Goal: Information Seeking & Learning: Learn about a topic

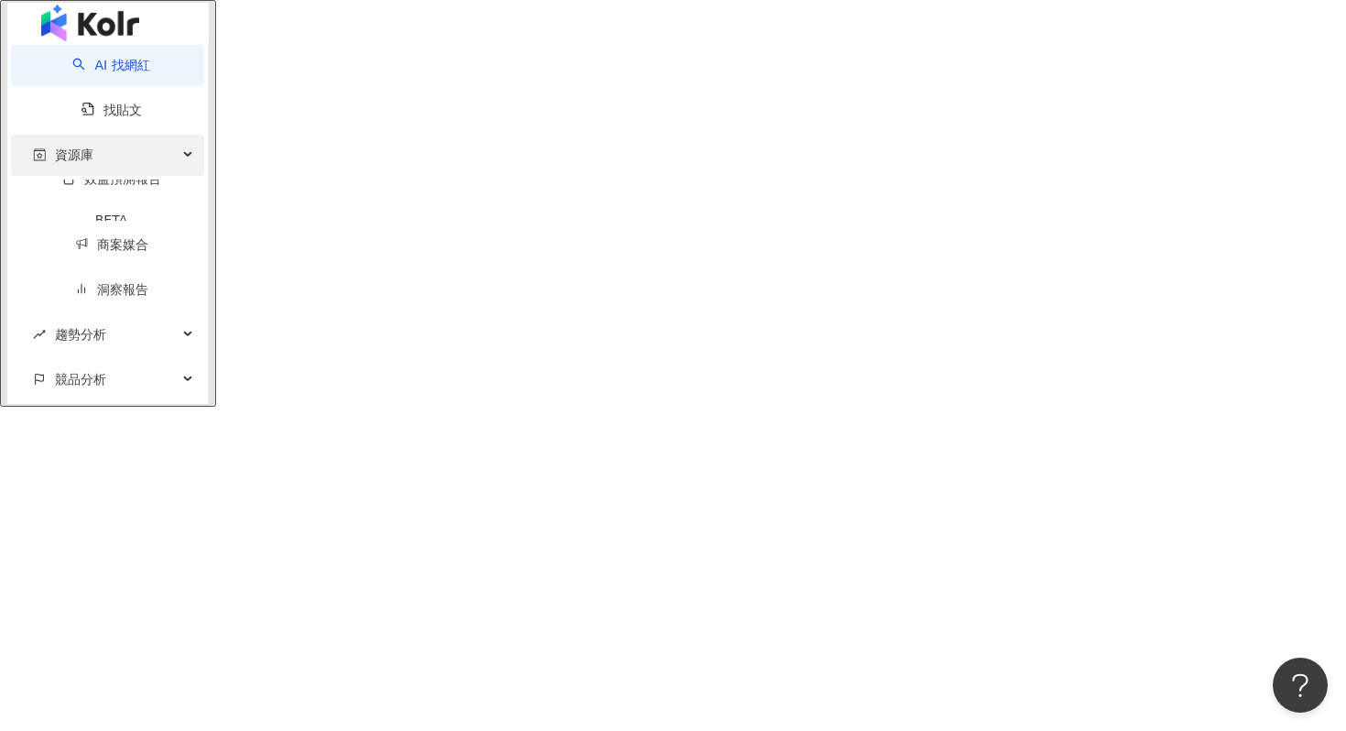
click at [134, 169] on div "資源庫" at bounding box center [107, 155] width 193 height 41
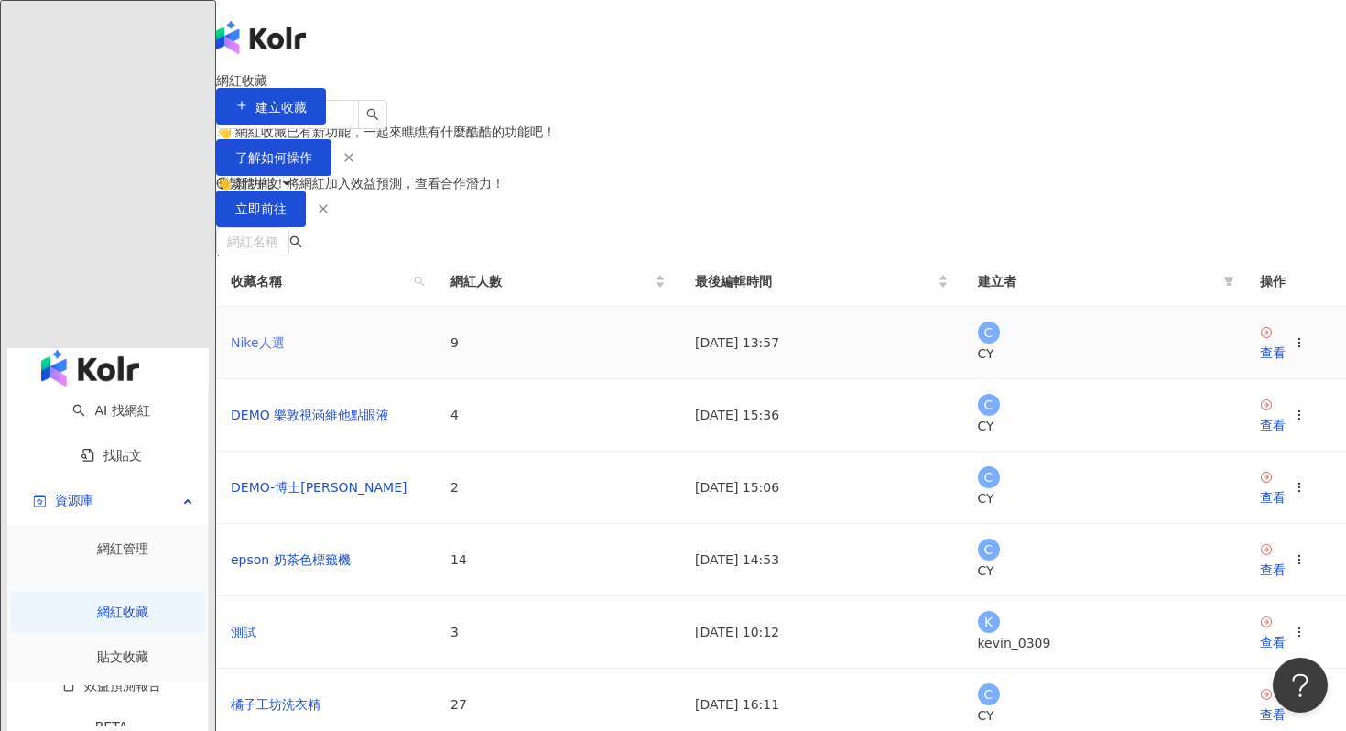
click at [285, 350] on link "Nike人選" at bounding box center [258, 342] width 54 height 15
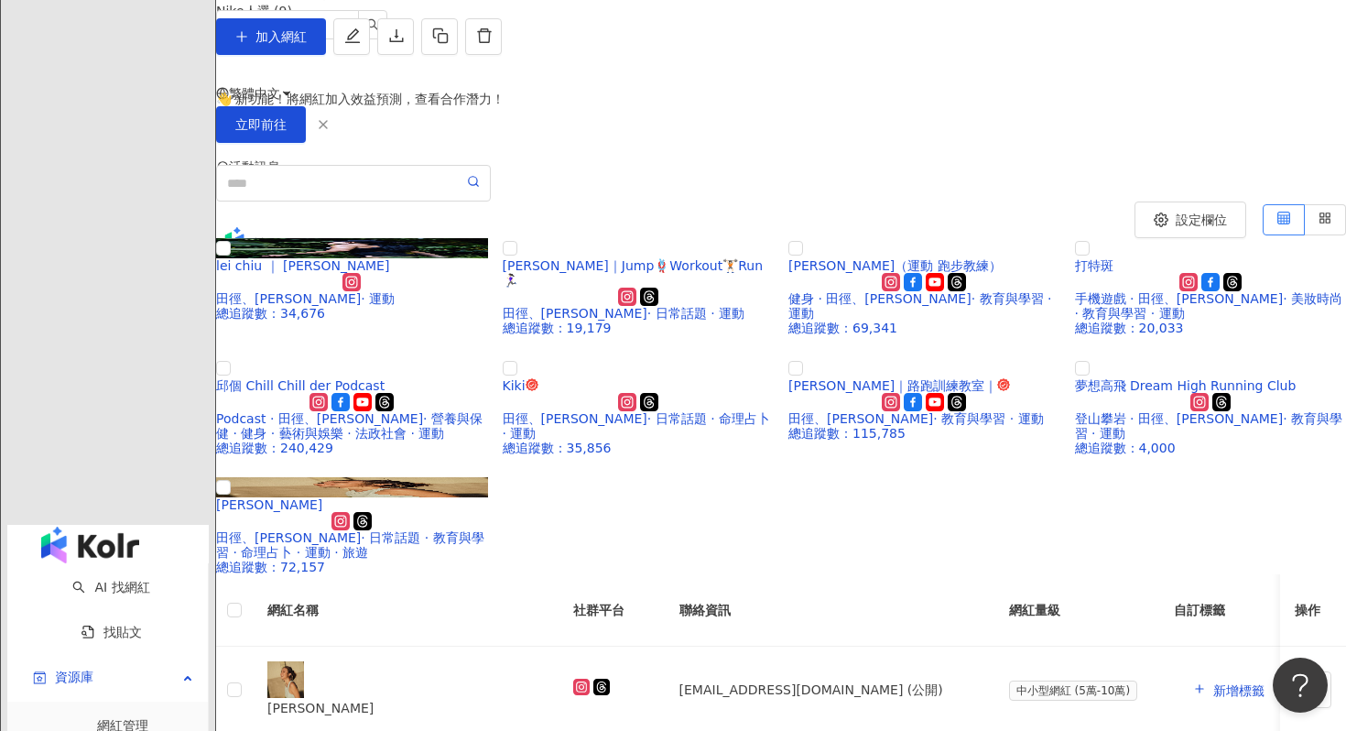
scroll to position [107, 0]
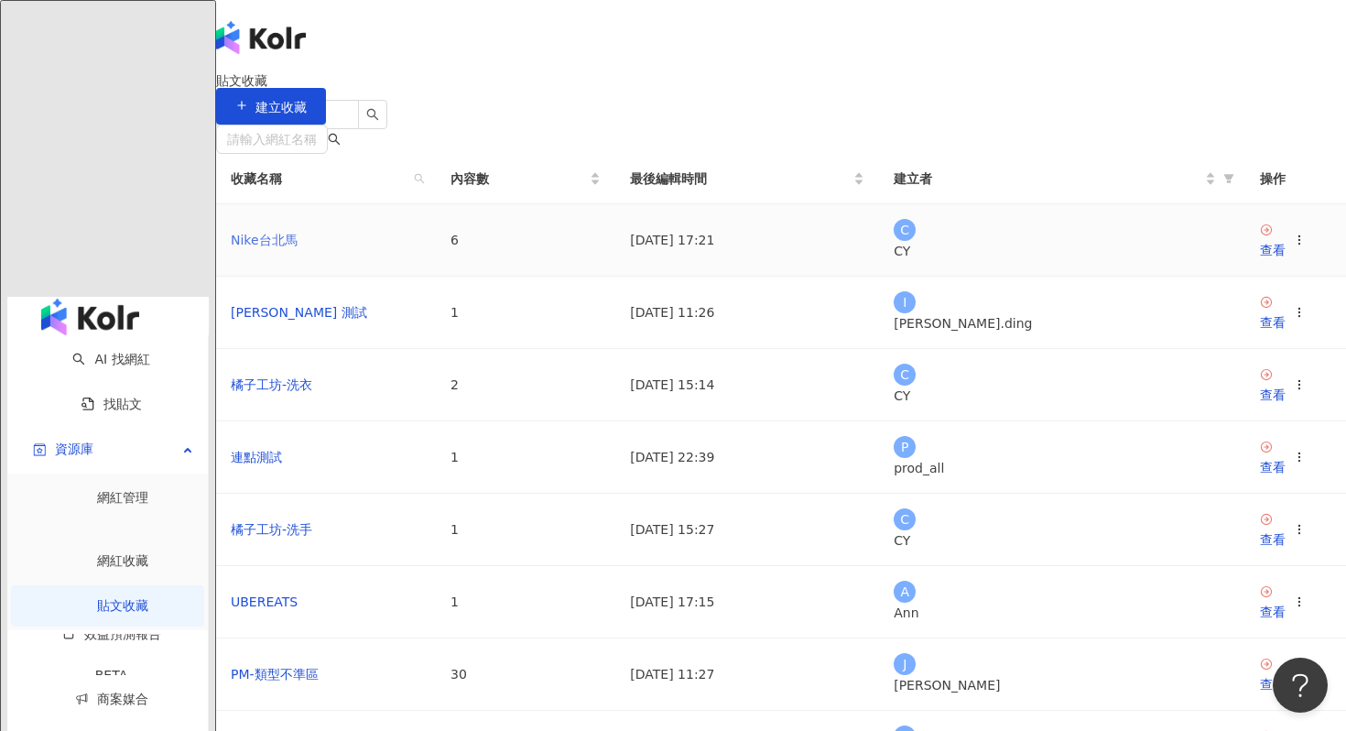
click at [298, 247] on link "Nike台北馬" at bounding box center [264, 240] width 67 height 15
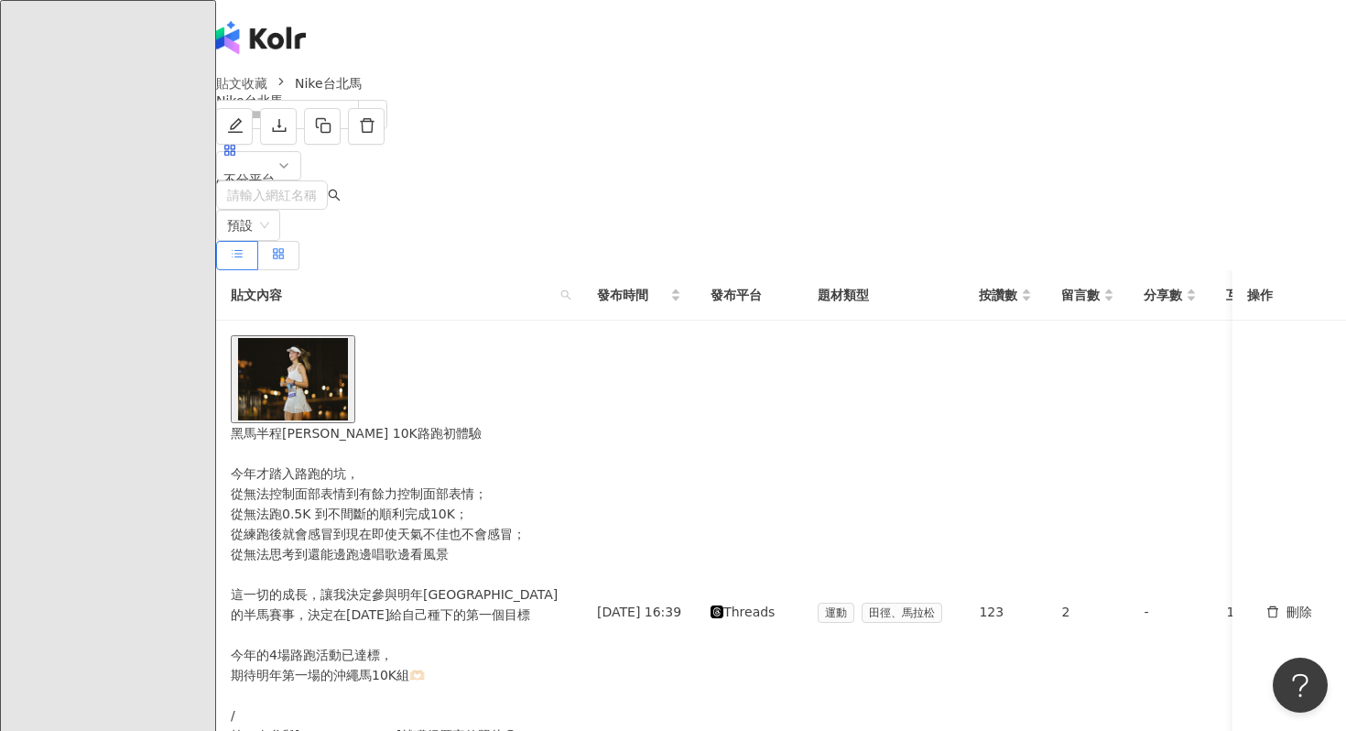
click at [283, 255] on rect at bounding box center [281, 257] width 4 height 4
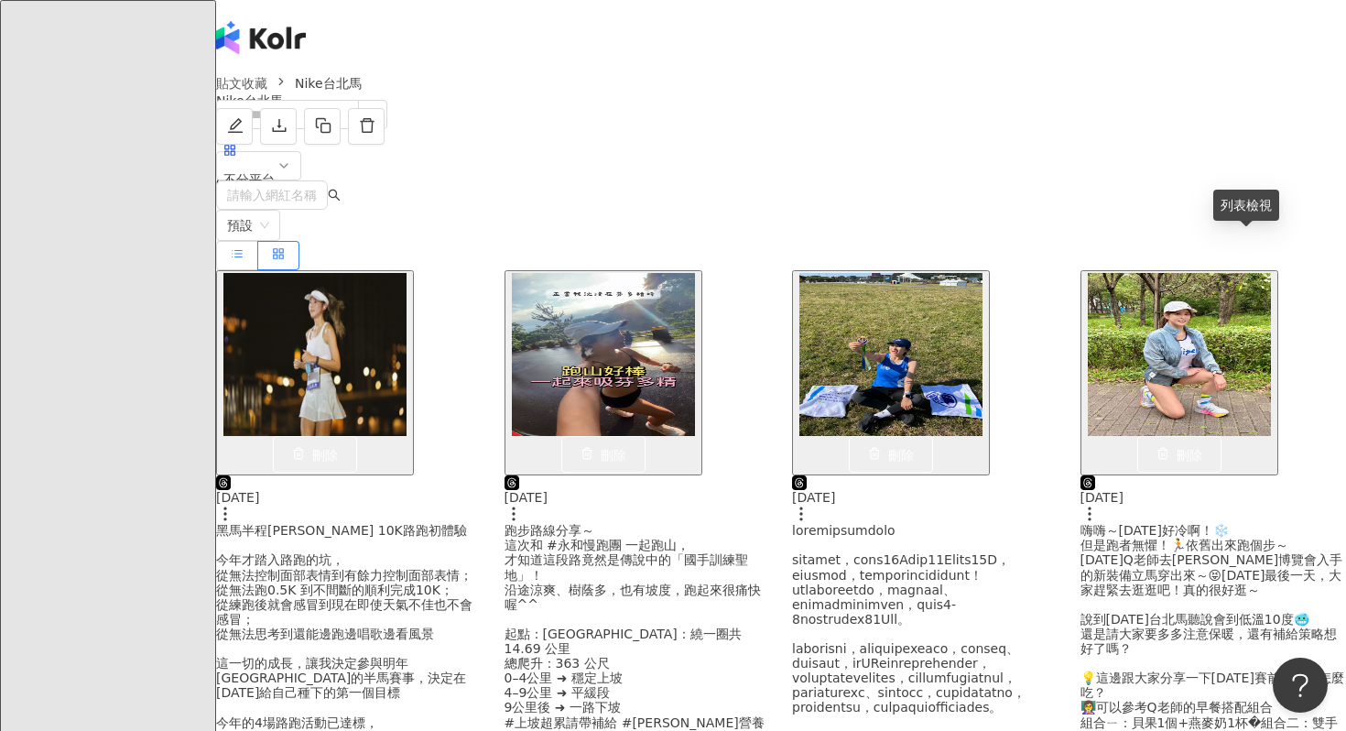
click at [244, 250] on icon at bounding box center [237, 253] width 13 height 13
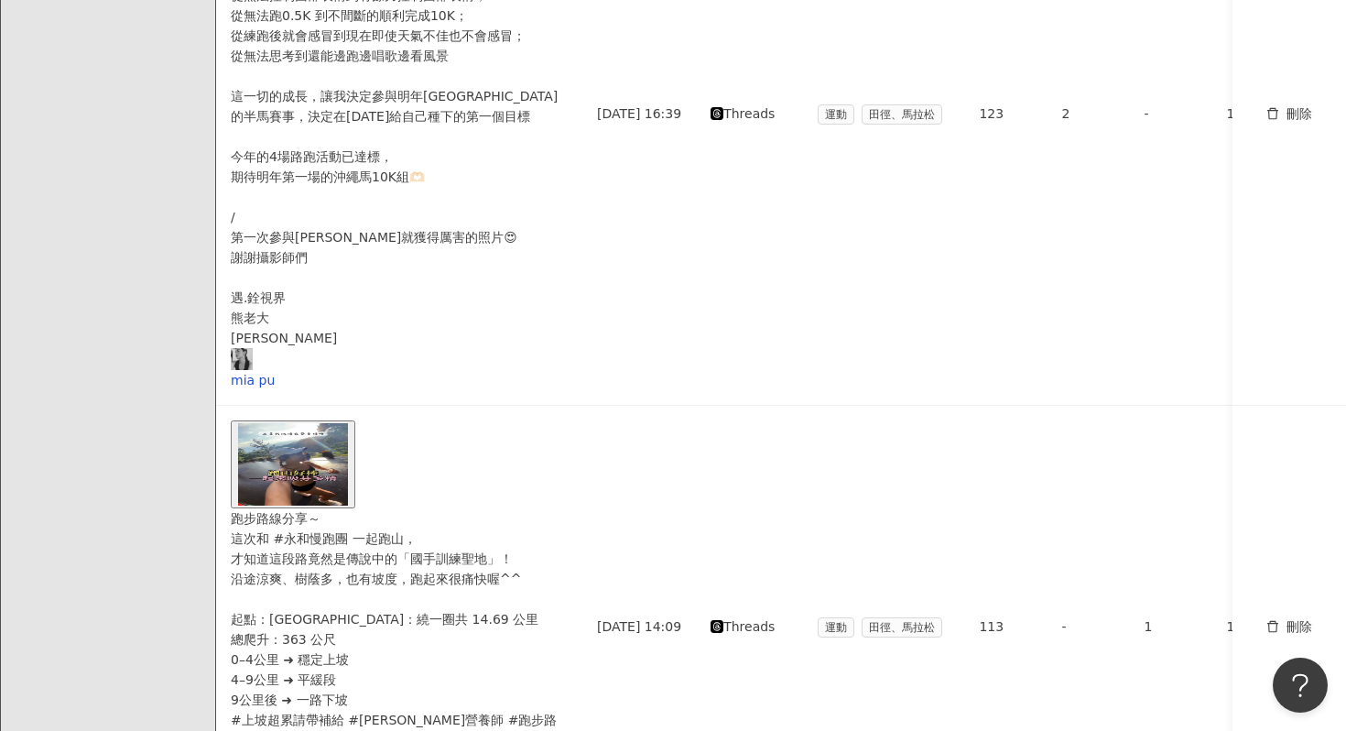
scroll to position [495, 0]
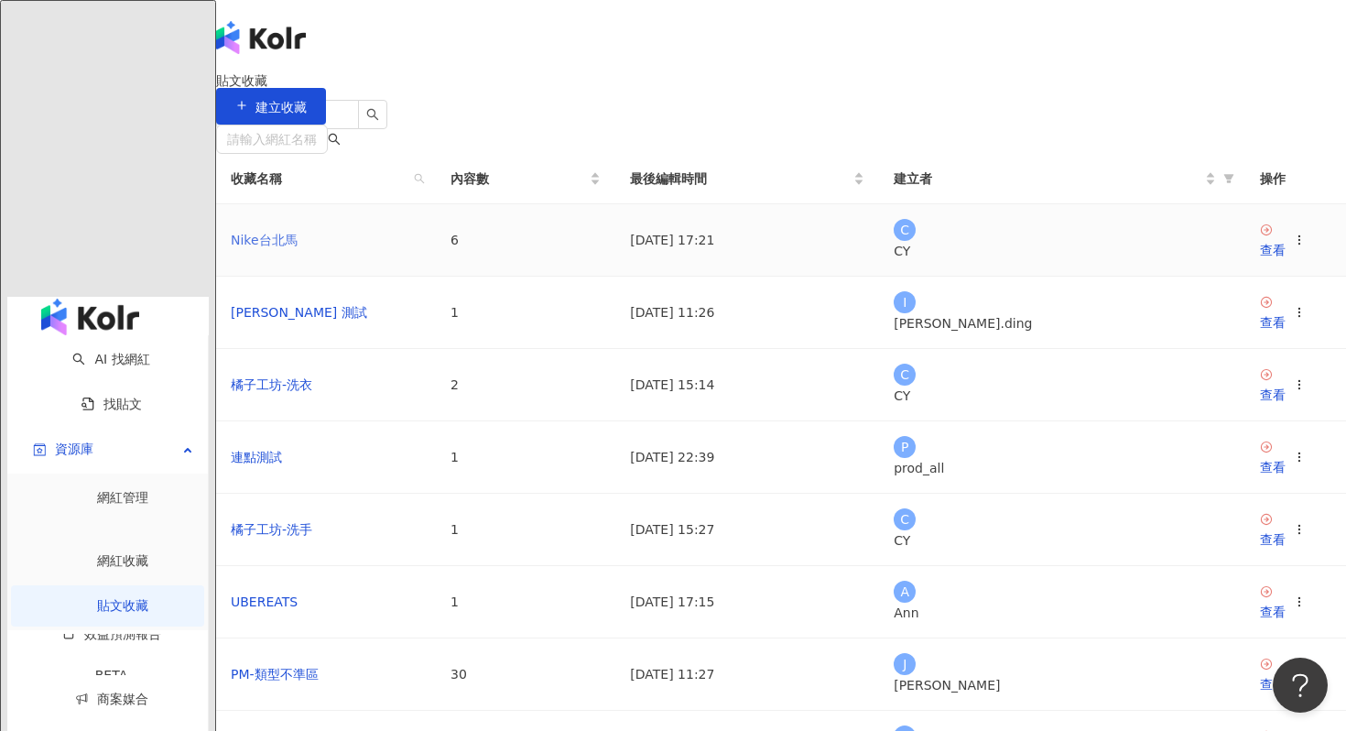
click at [298, 247] on link "Nike台北馬" at bounding box center [264, 240] width 67 height 15
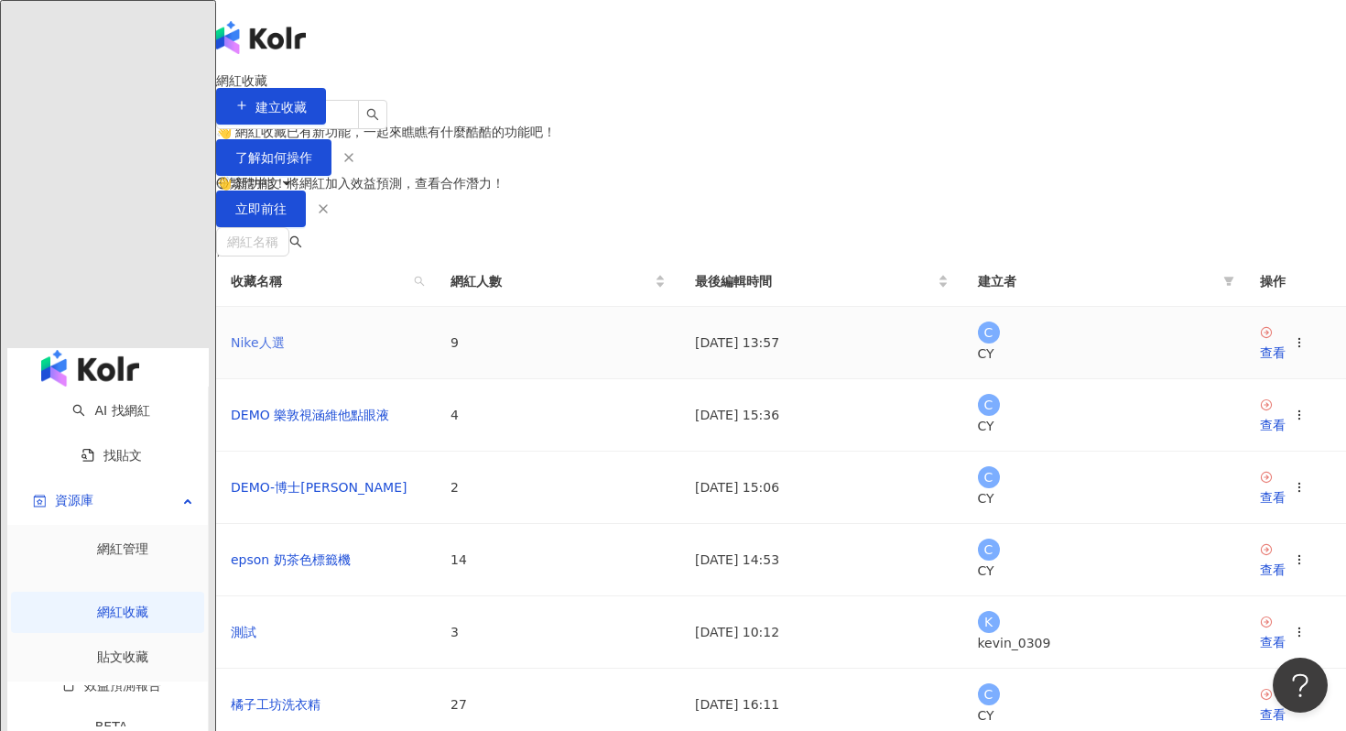
click at [285, 350] on link "Nike人選" at bounding box center [258, 342] width 54 height 15
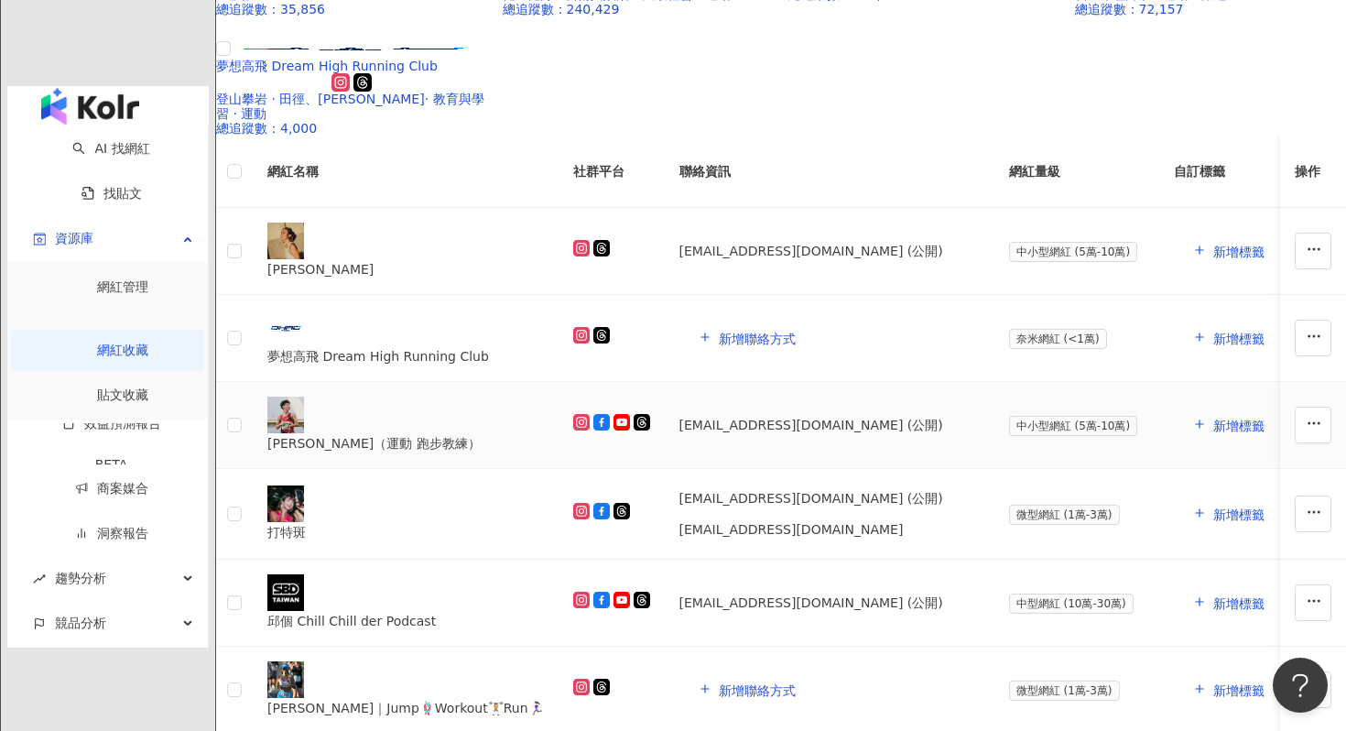
scroll to position [530, 0]
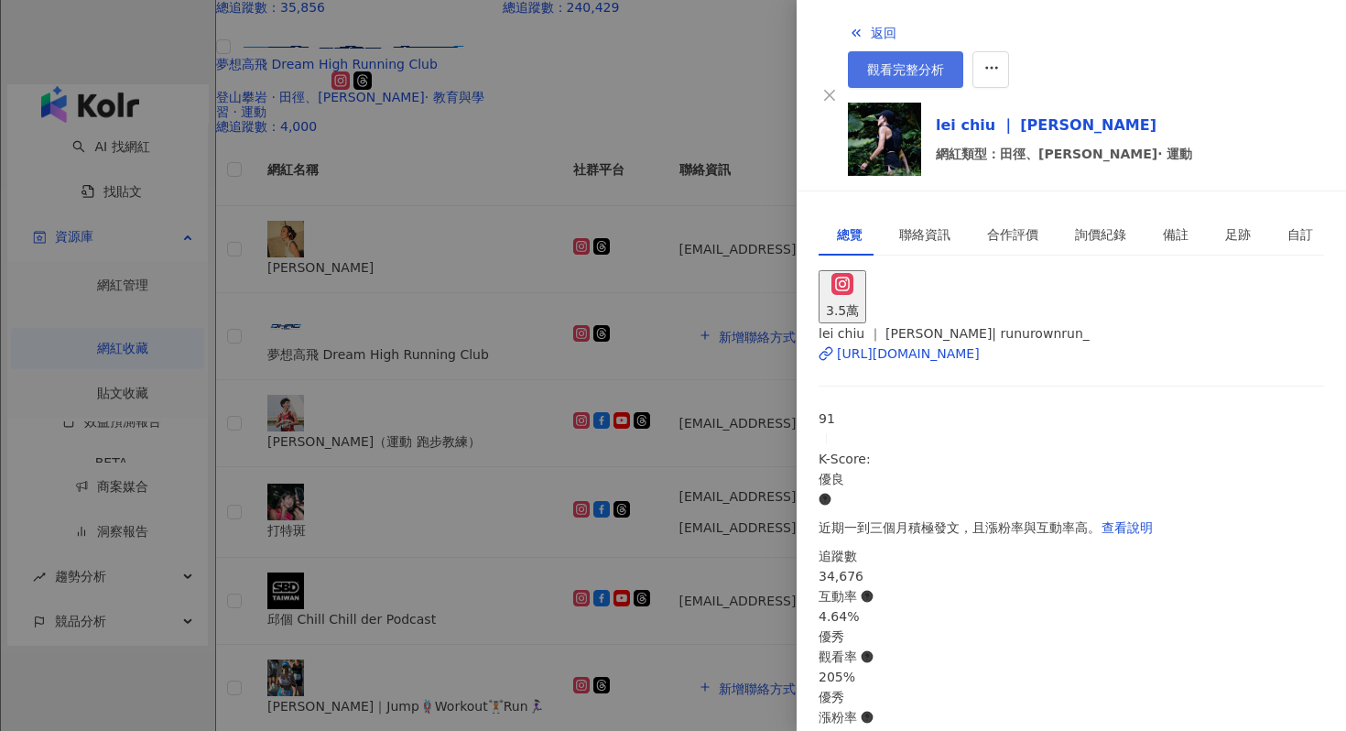
click at [944, 62] on span "觀看完整分析" at bounding box center [905, 69] width 77 height 15
click at [848, 44] on button "返回" at bounding box center [872, 33] width 49 height 37
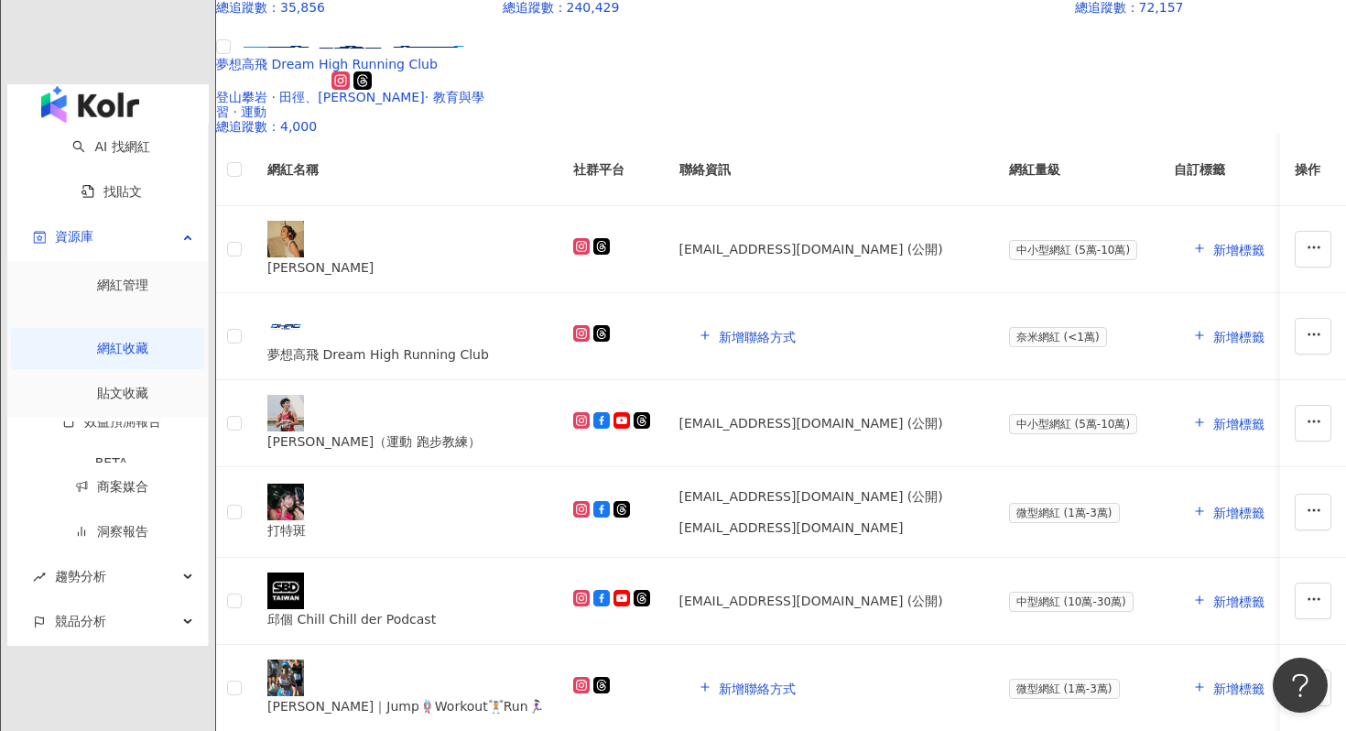
type input "**********"
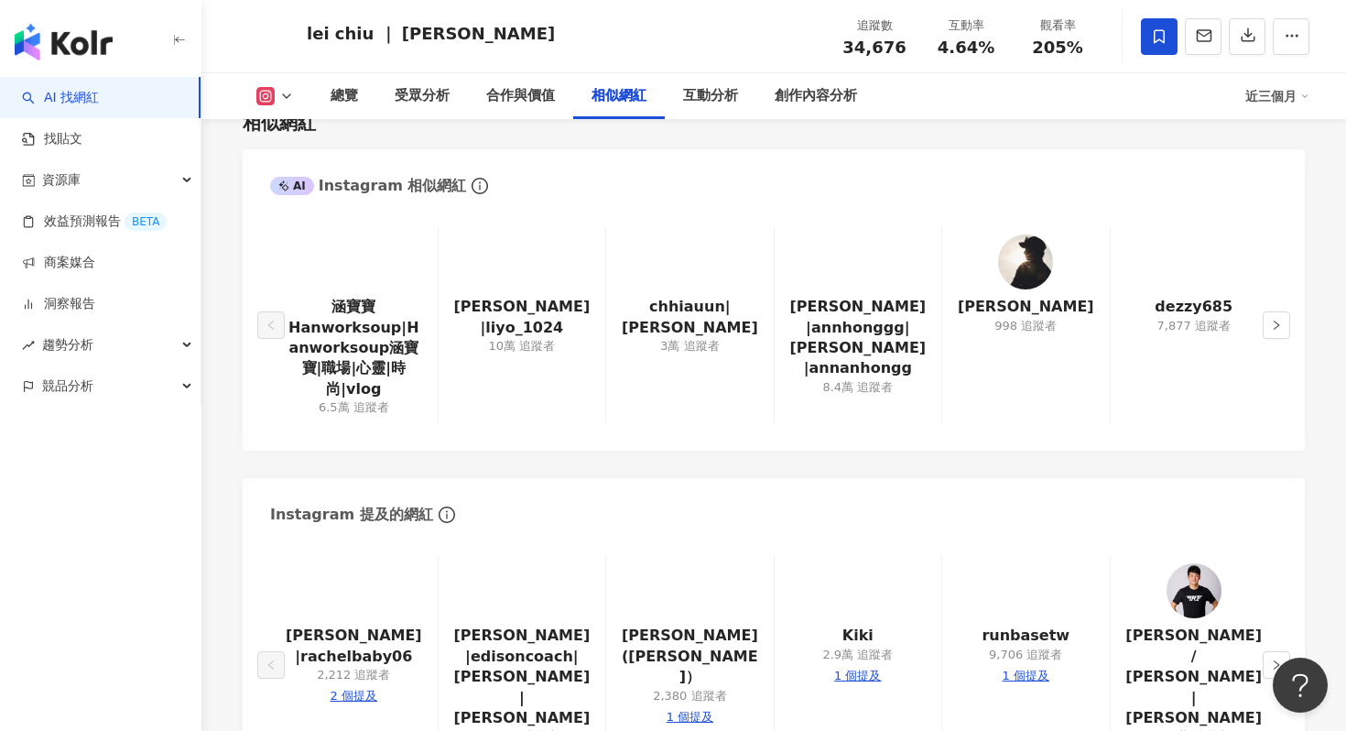
scroll to position [2975, 0]
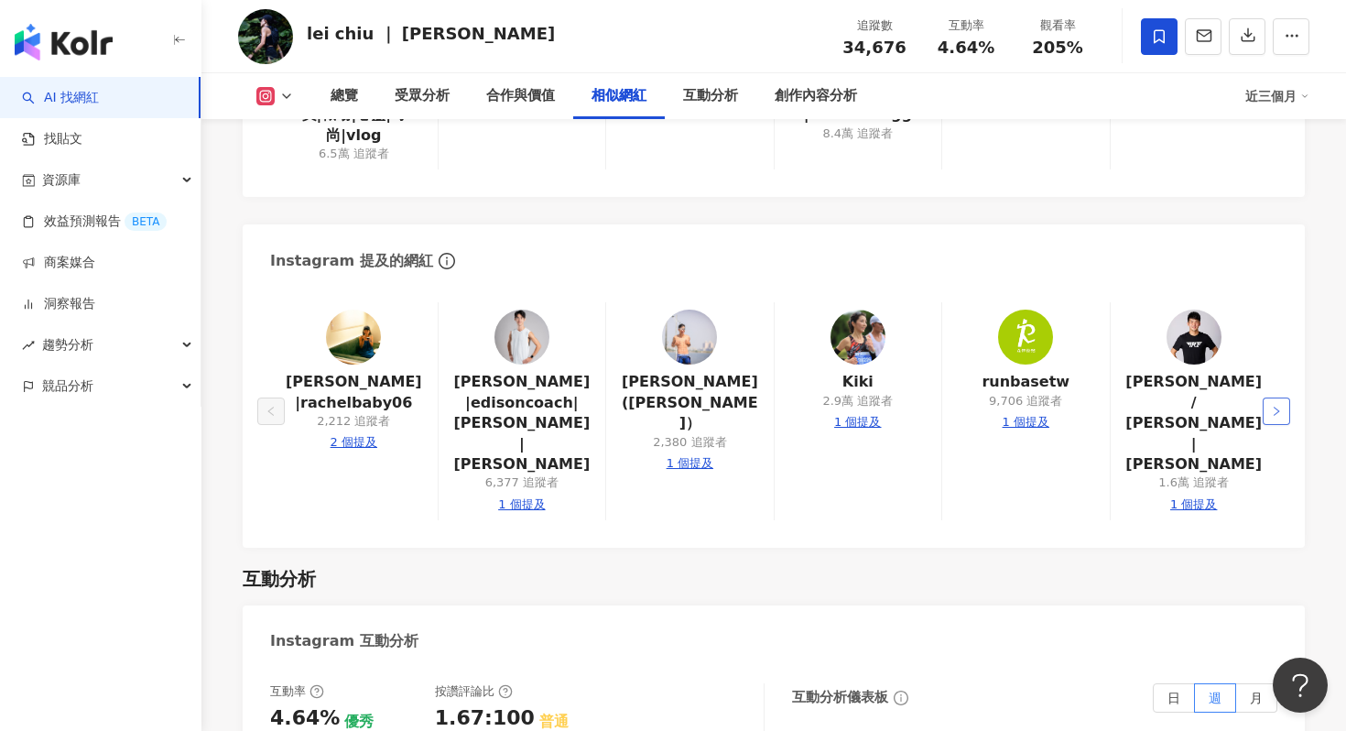
click at [1284, 397] on button "button" at bounding box center [1276, 410] width 27 height 27
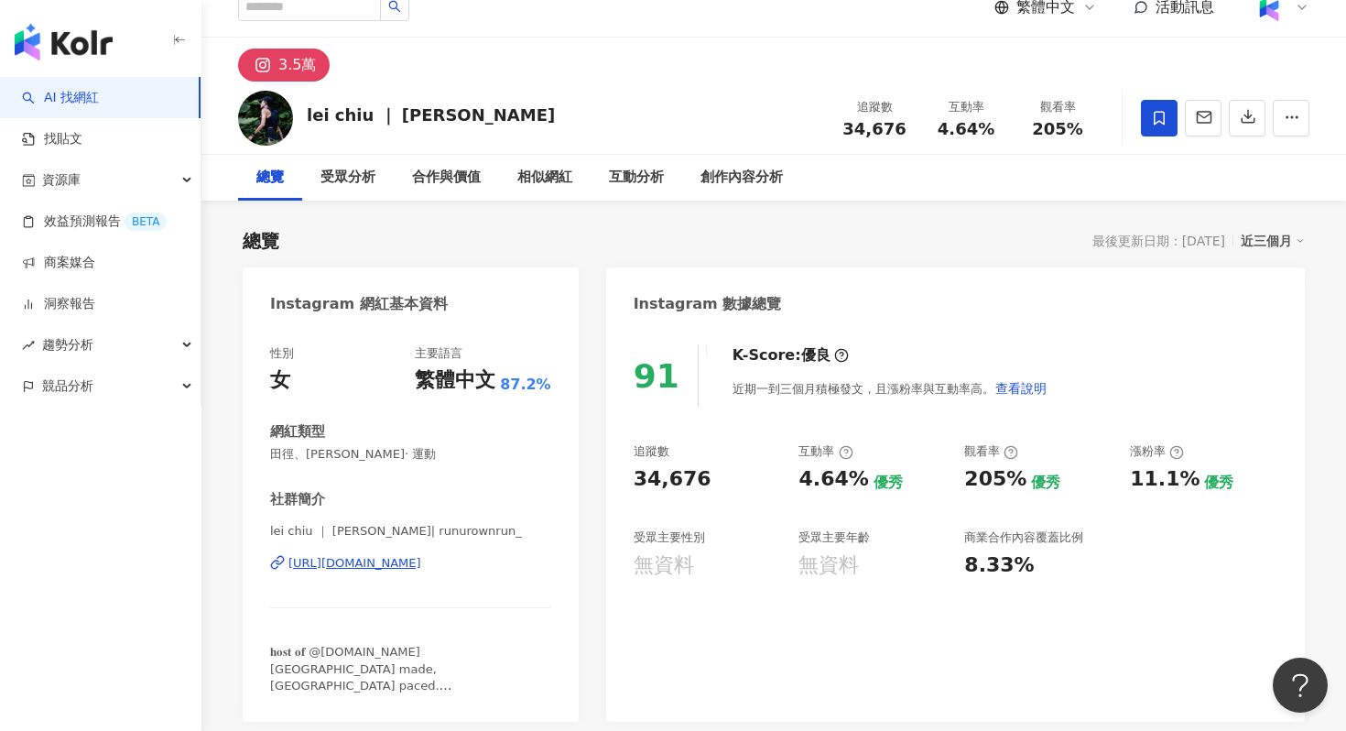
scroll to position [0, 0]
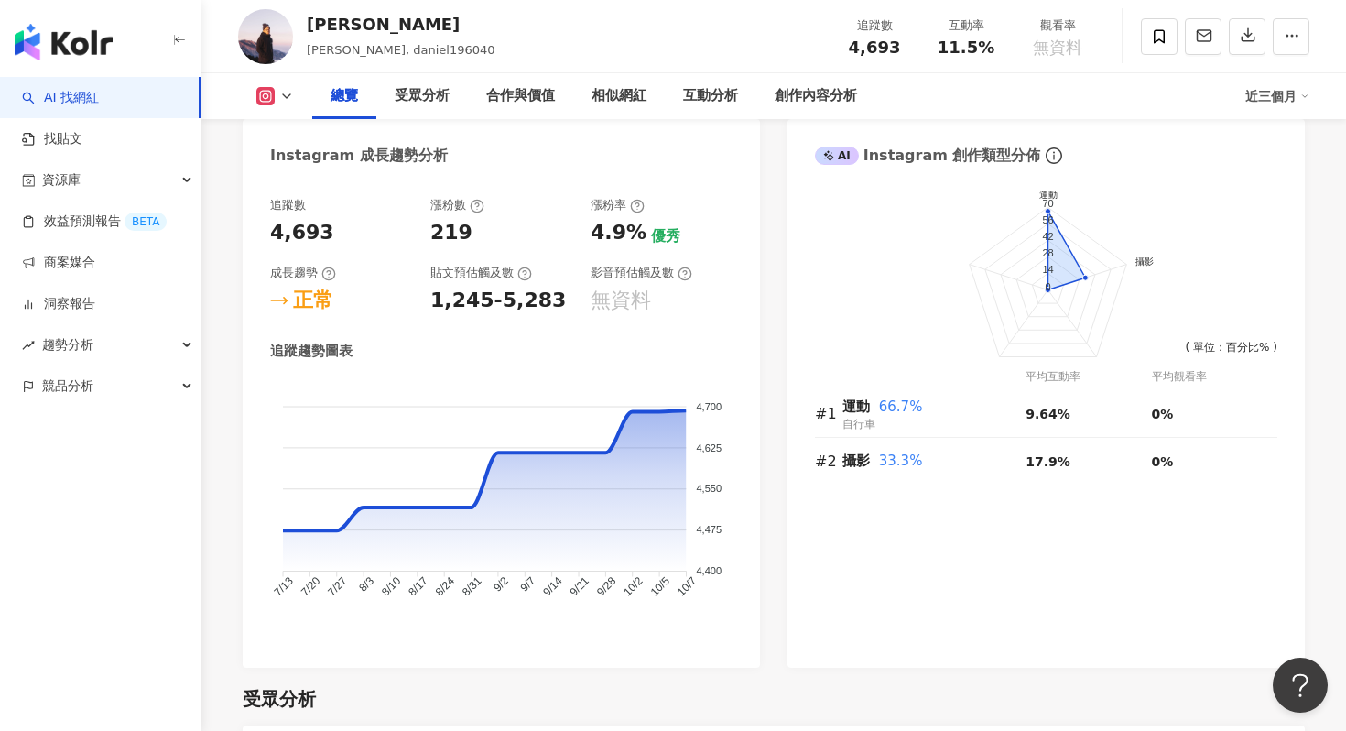
scroll to position [1027, 0]
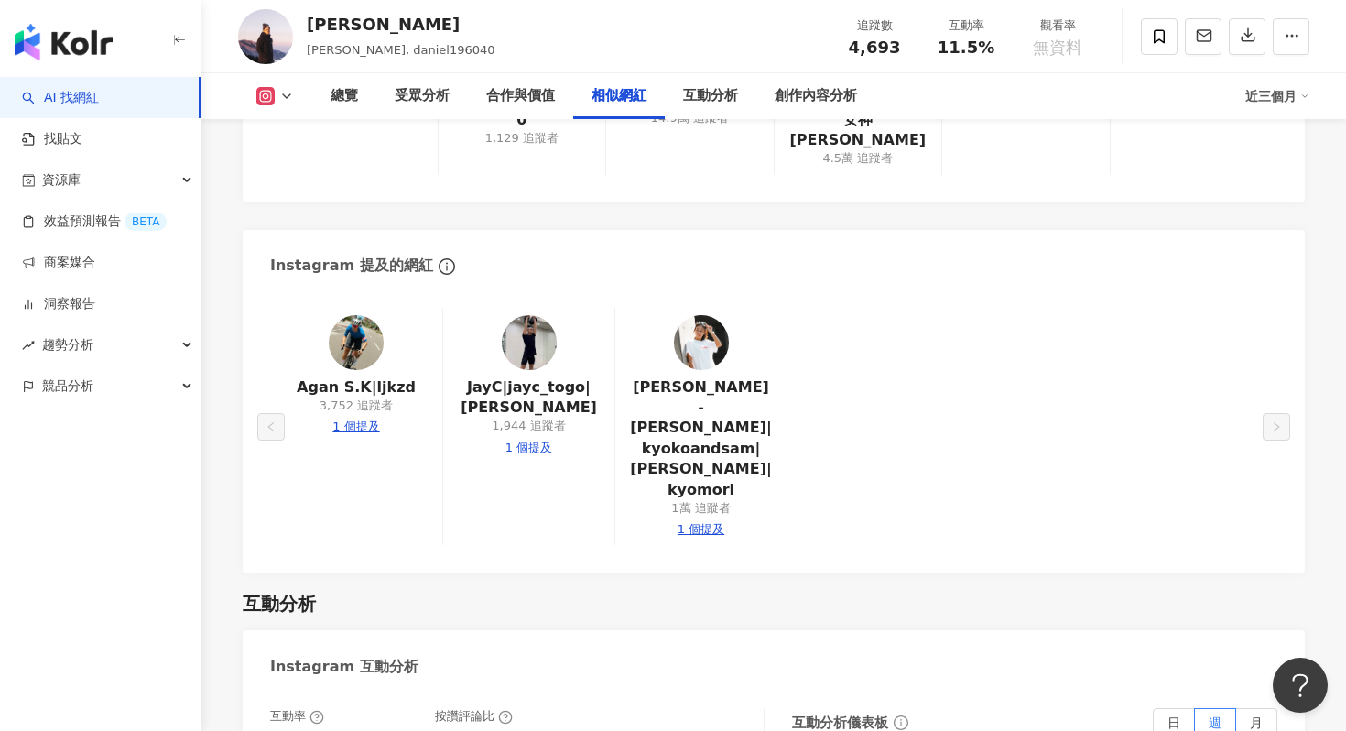
scroll to position [3099, 0]
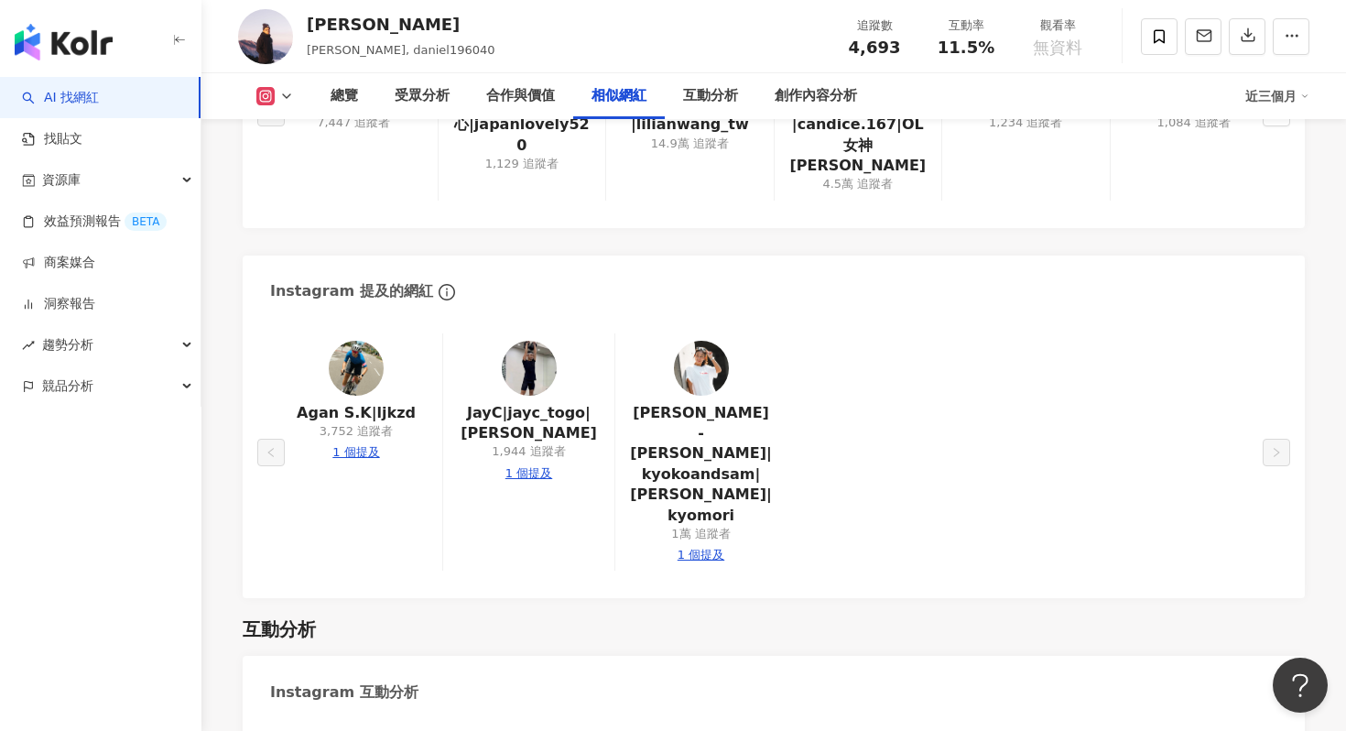
click at [707, 547] on div "1 個提及" at bounding box center [701, 555] width 47 height 16
type input "*******"
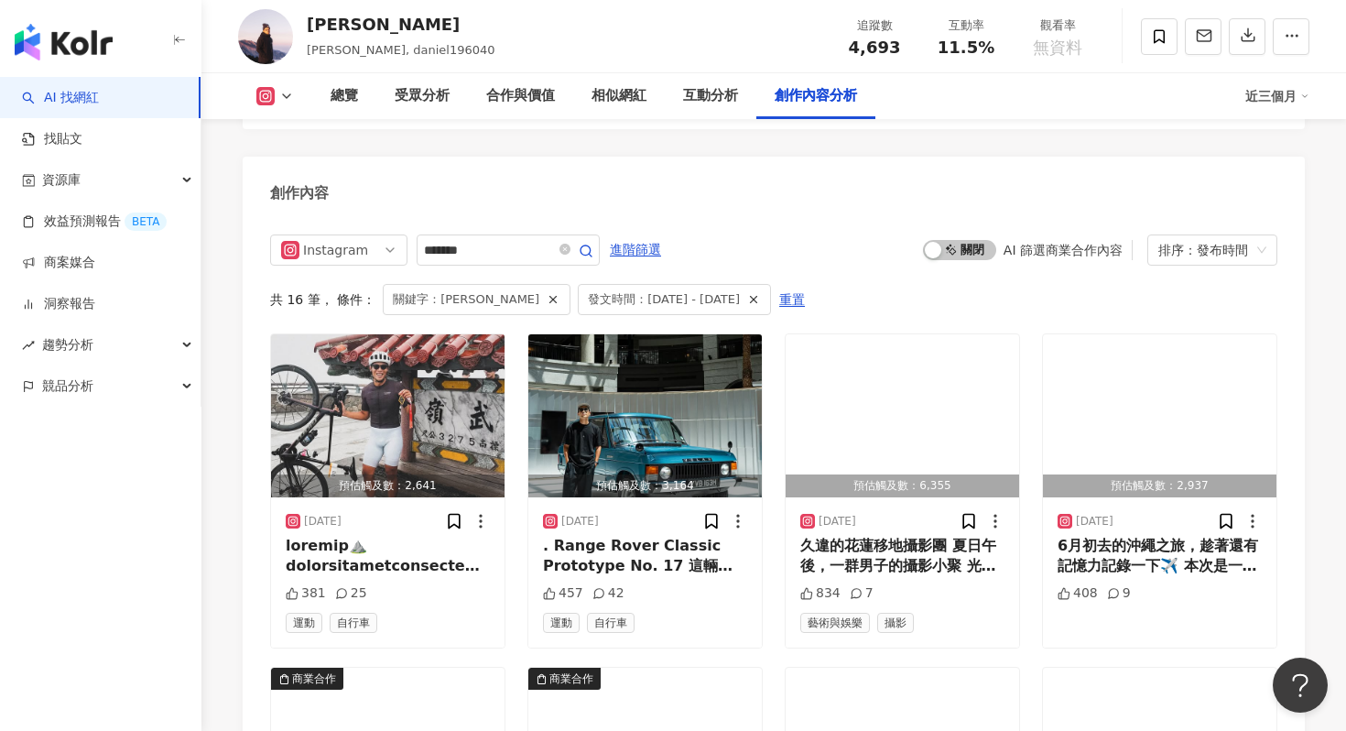
scroll to position [5204, 0]
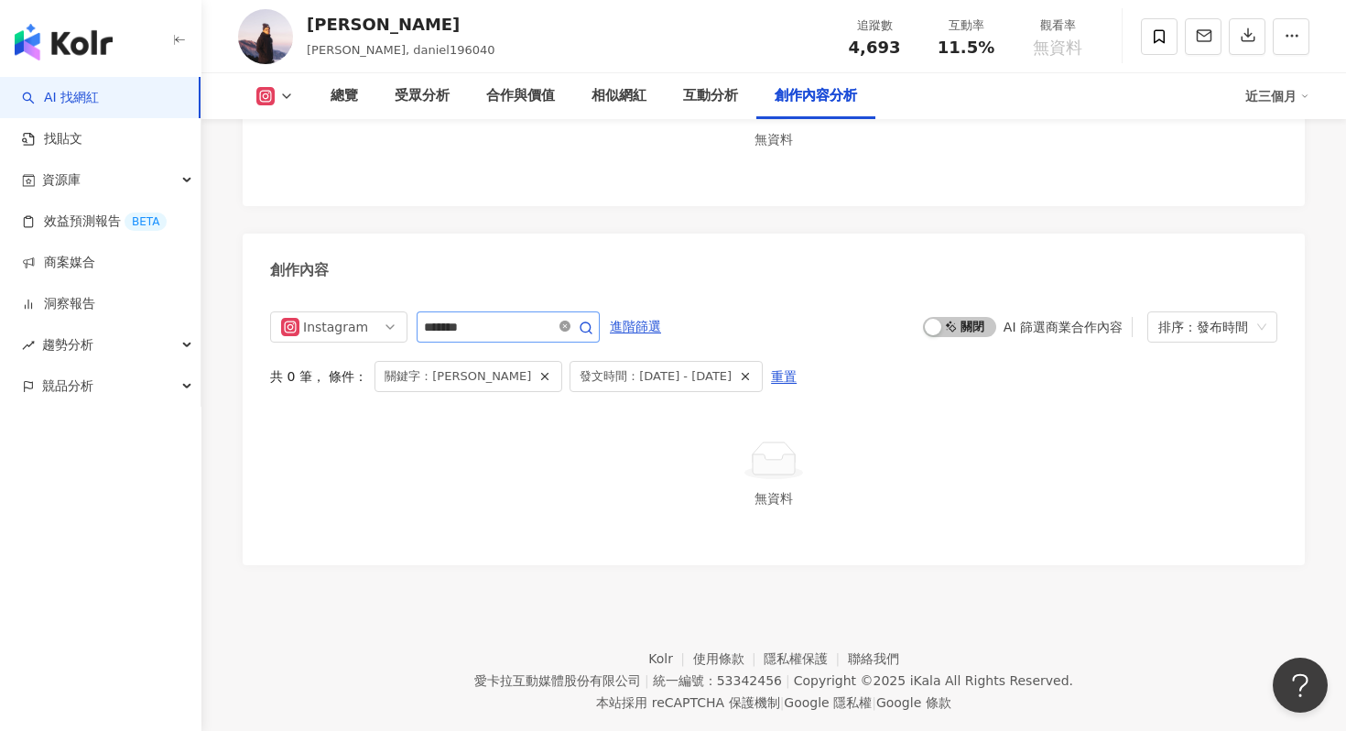
click at [571, 321] on icon "close-circle" at bounding box center [565, 326] width 11 height 11
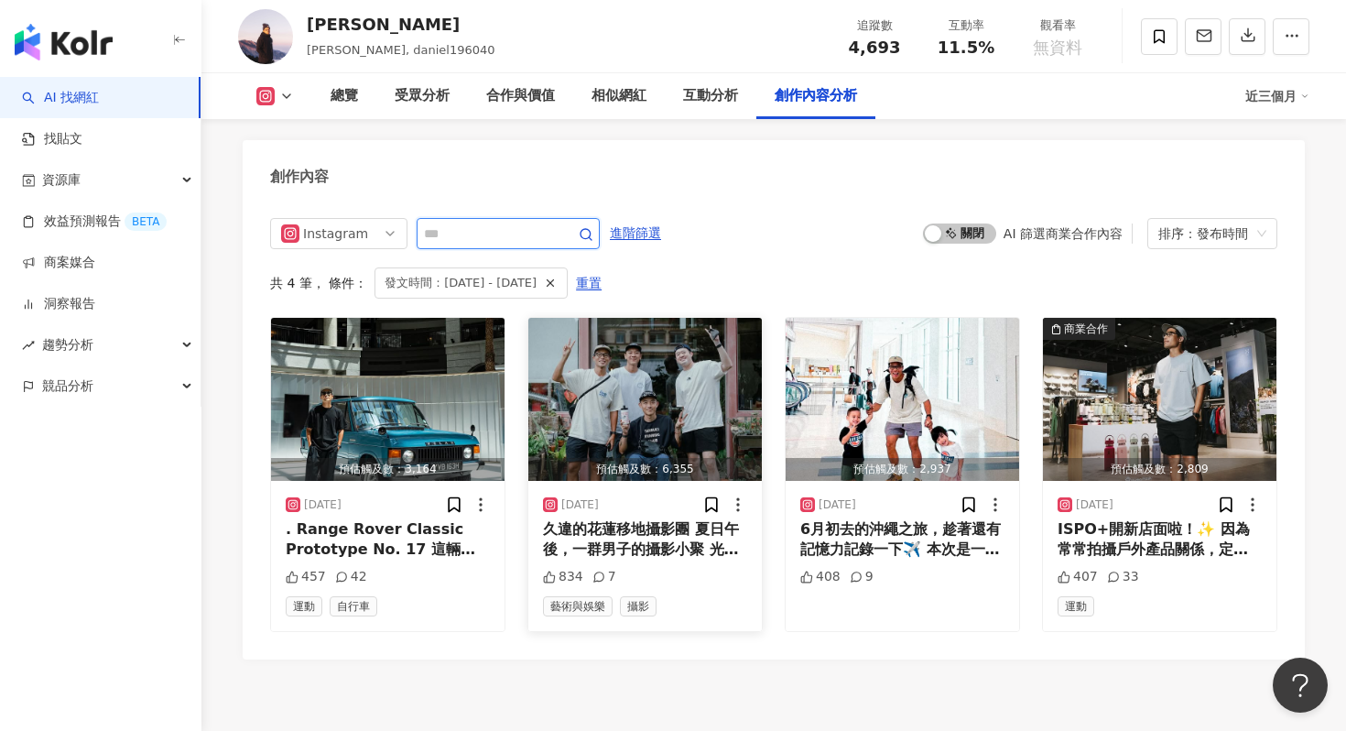
scroll to position [5194, 0]
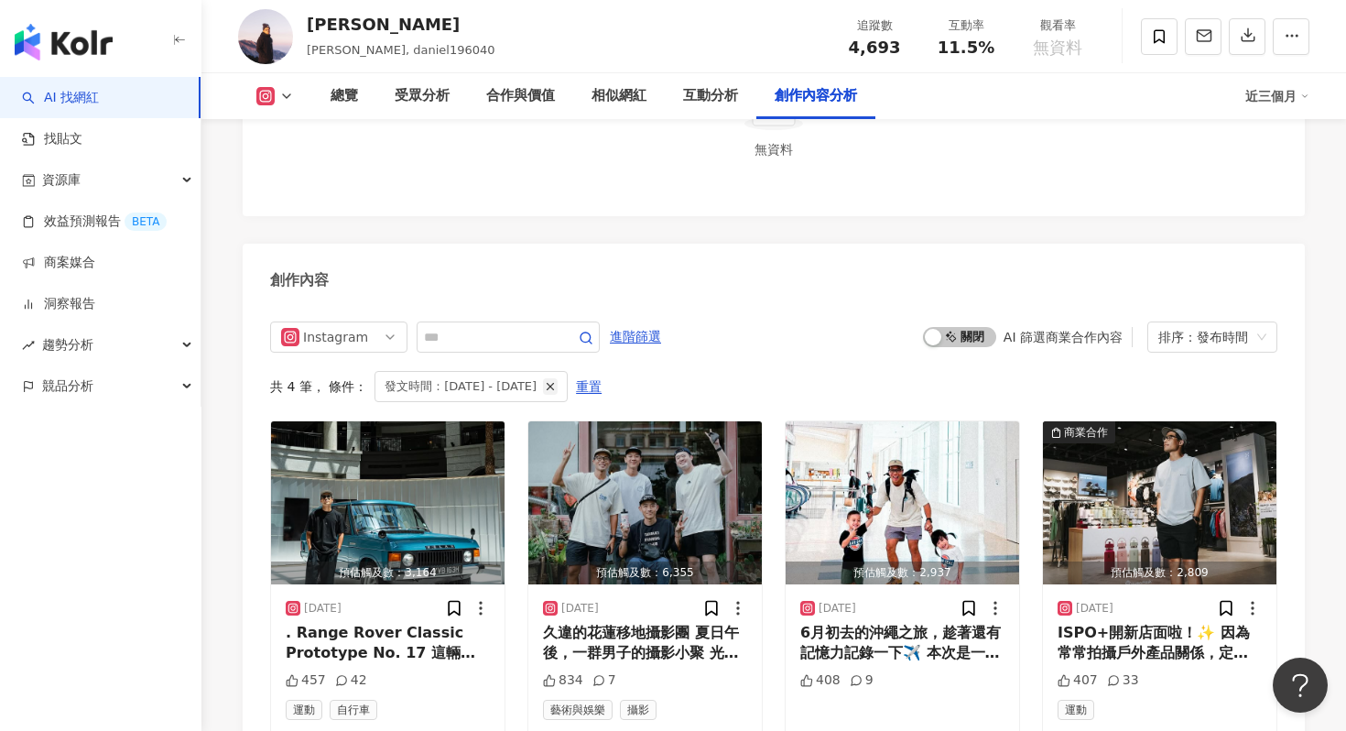
click at [557, 380] on icon "button" at bounding box center [550, 386] width 13 height 13
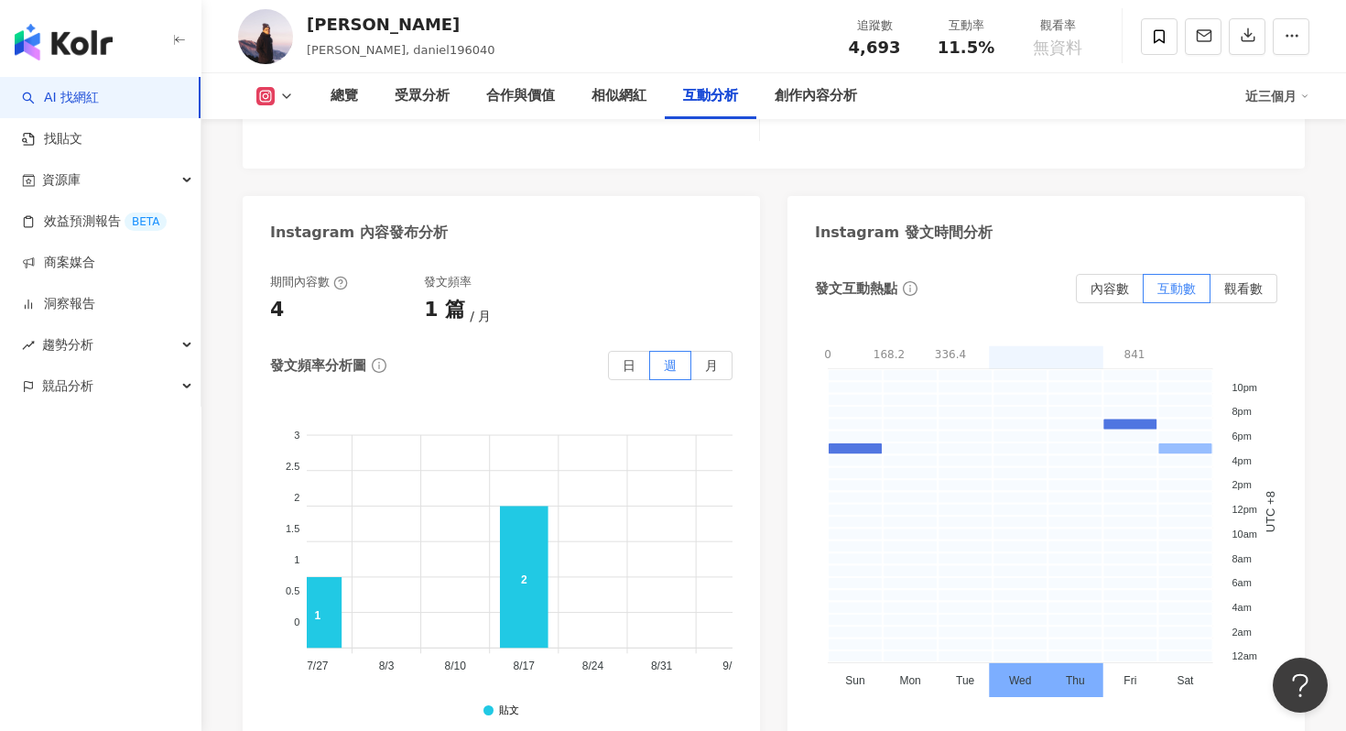
scroll to position [0, 247]
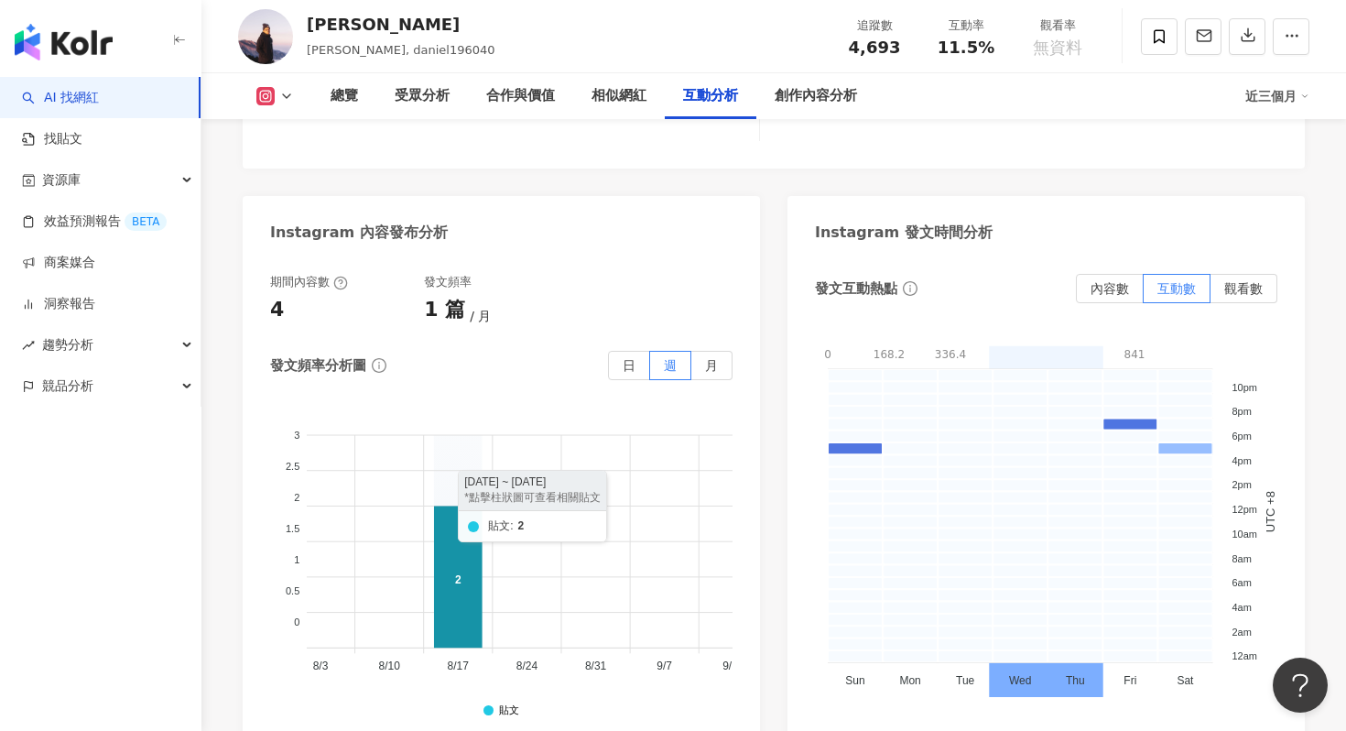
click at [457, 566] on icon at bounding box center [458, 577] width 49 height 142
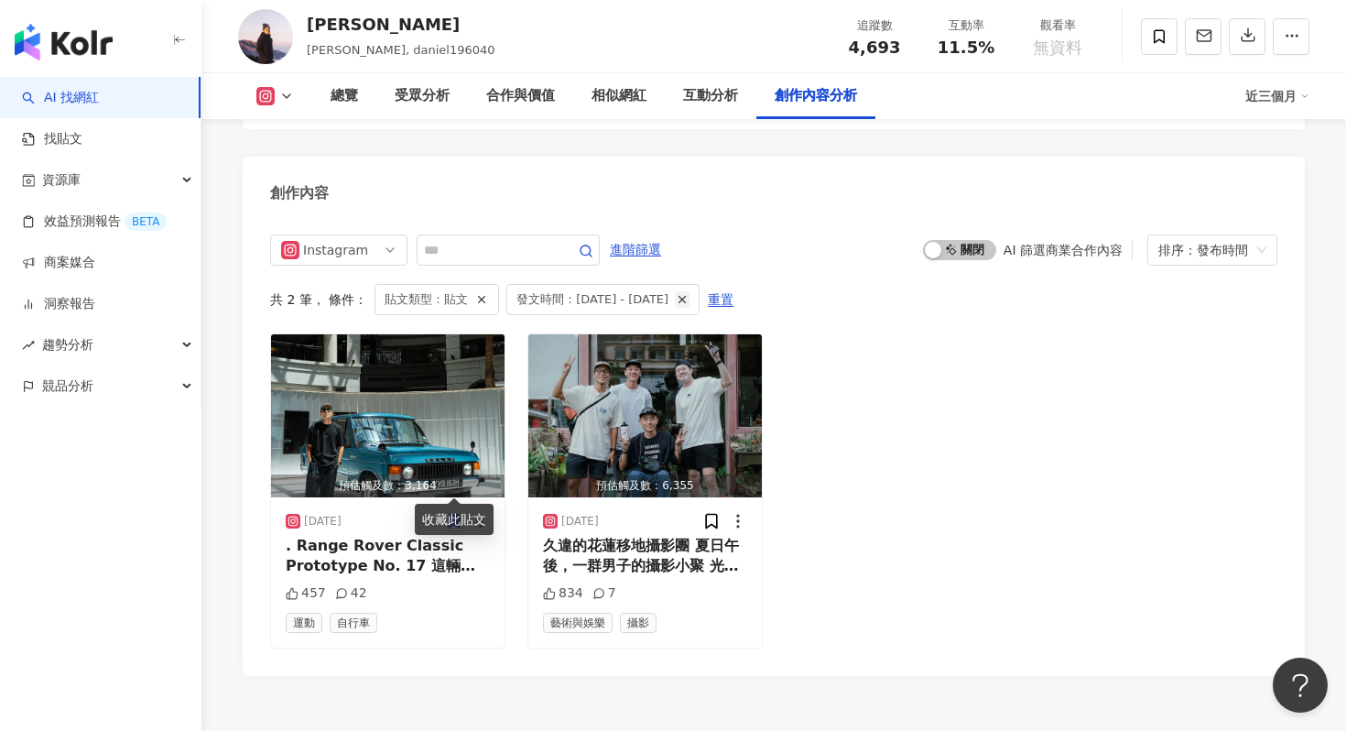
click at [689, 293] on icon "button" at bounding box center [682, 299] width 13 height 13
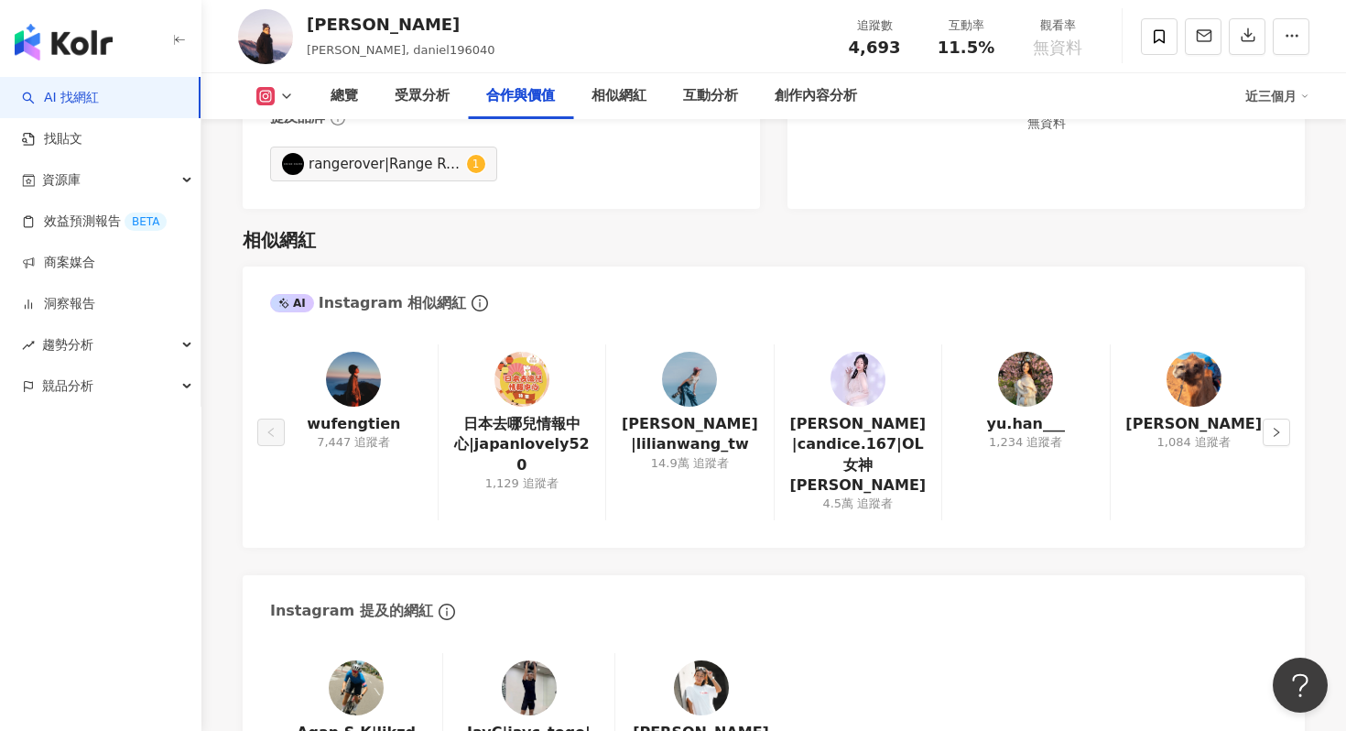
scroll to position [2776, 0]
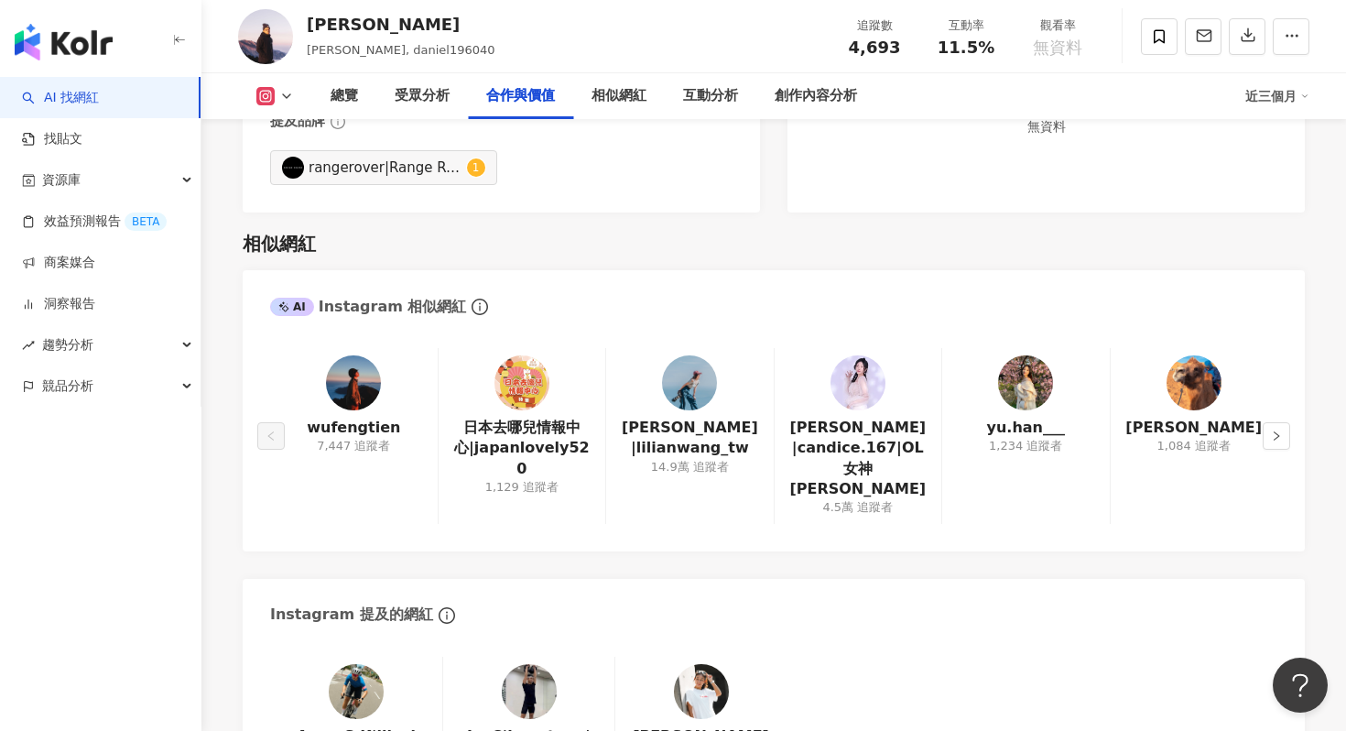
click at [370, 410] on div at bounding box center [353, 382] width 55 height 55
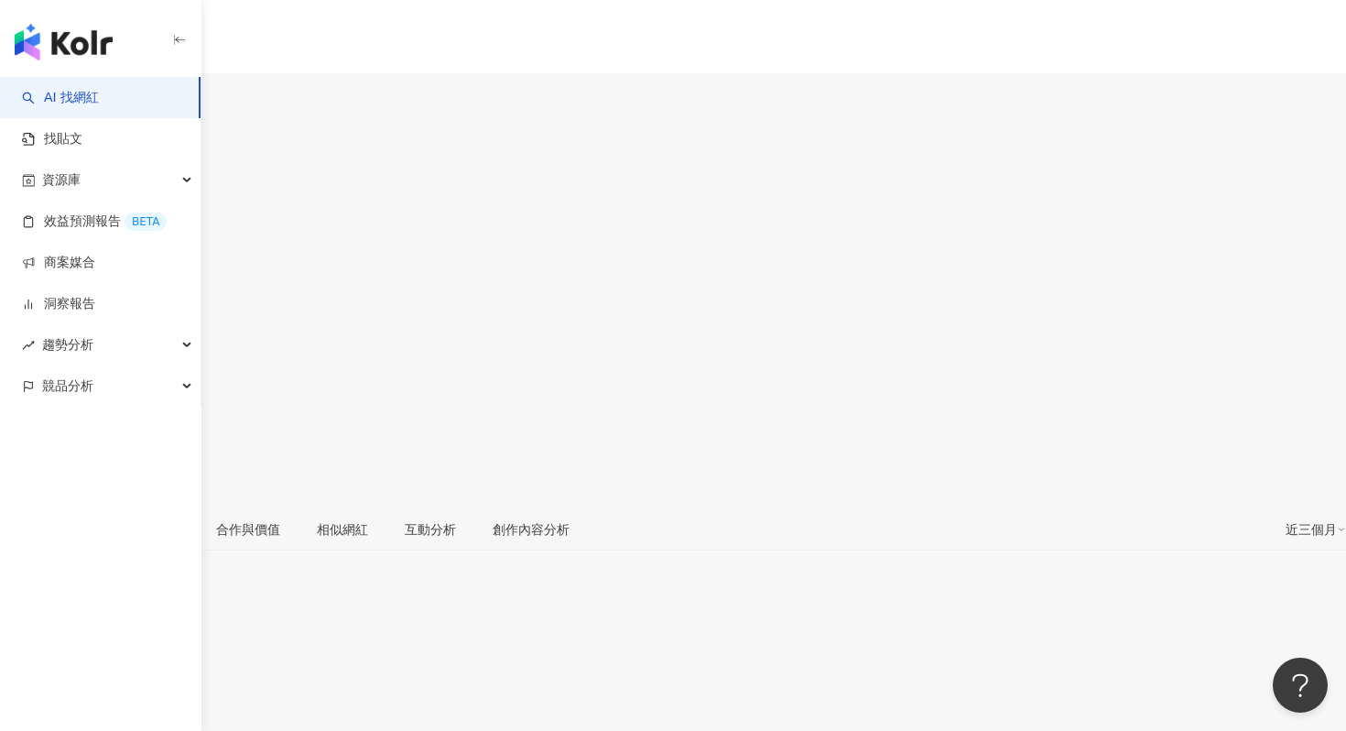
click at [180, 519] on div "受眾分析" at bounding box center [153, 529] width 51 height 20
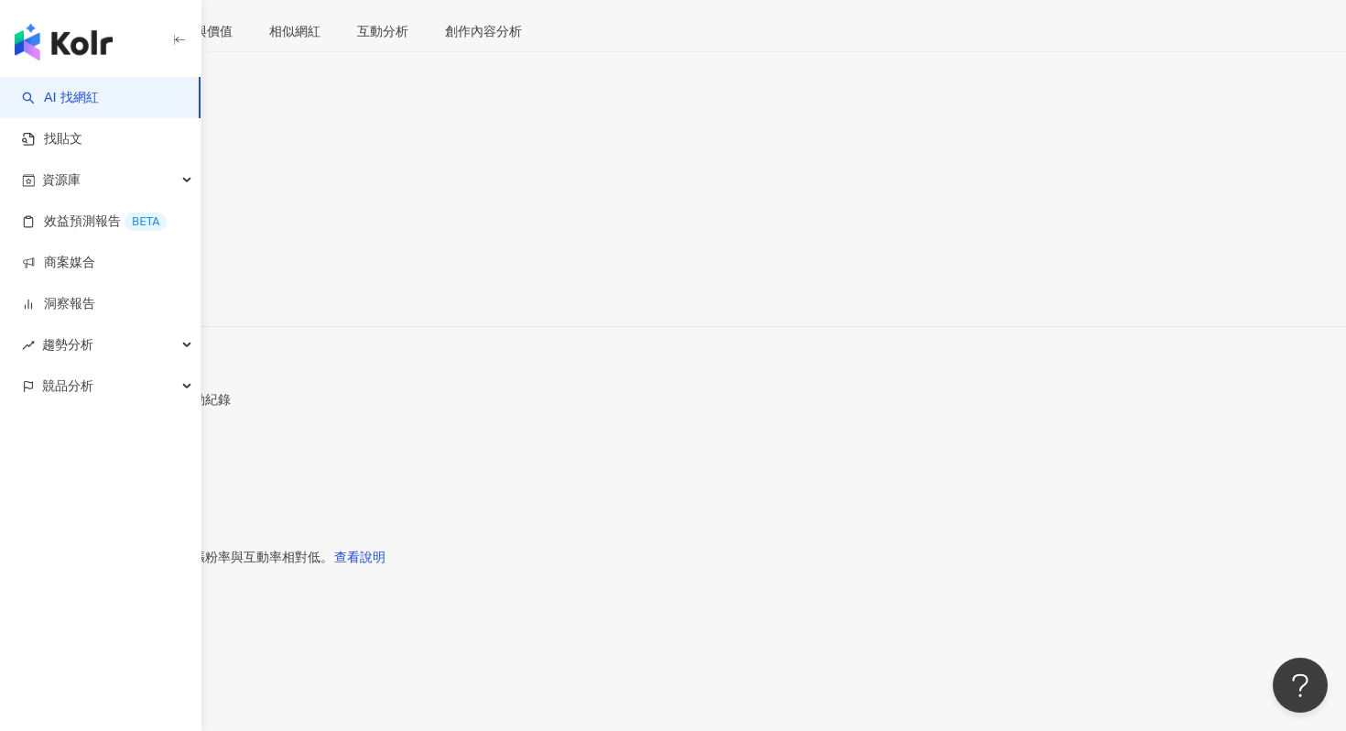
scroll to position [310, 0]
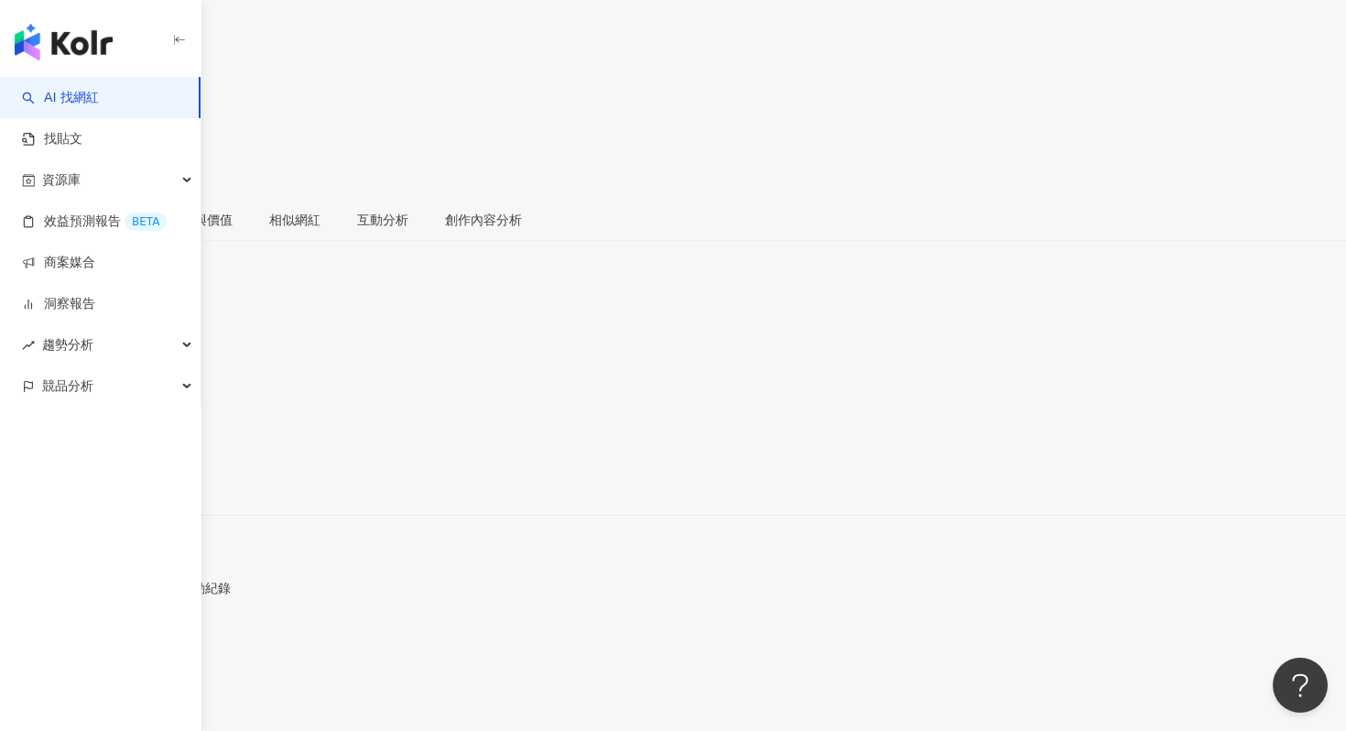
click at [38, 624] on span "看更多" at bounding box center [19, 631] width 38 height 15
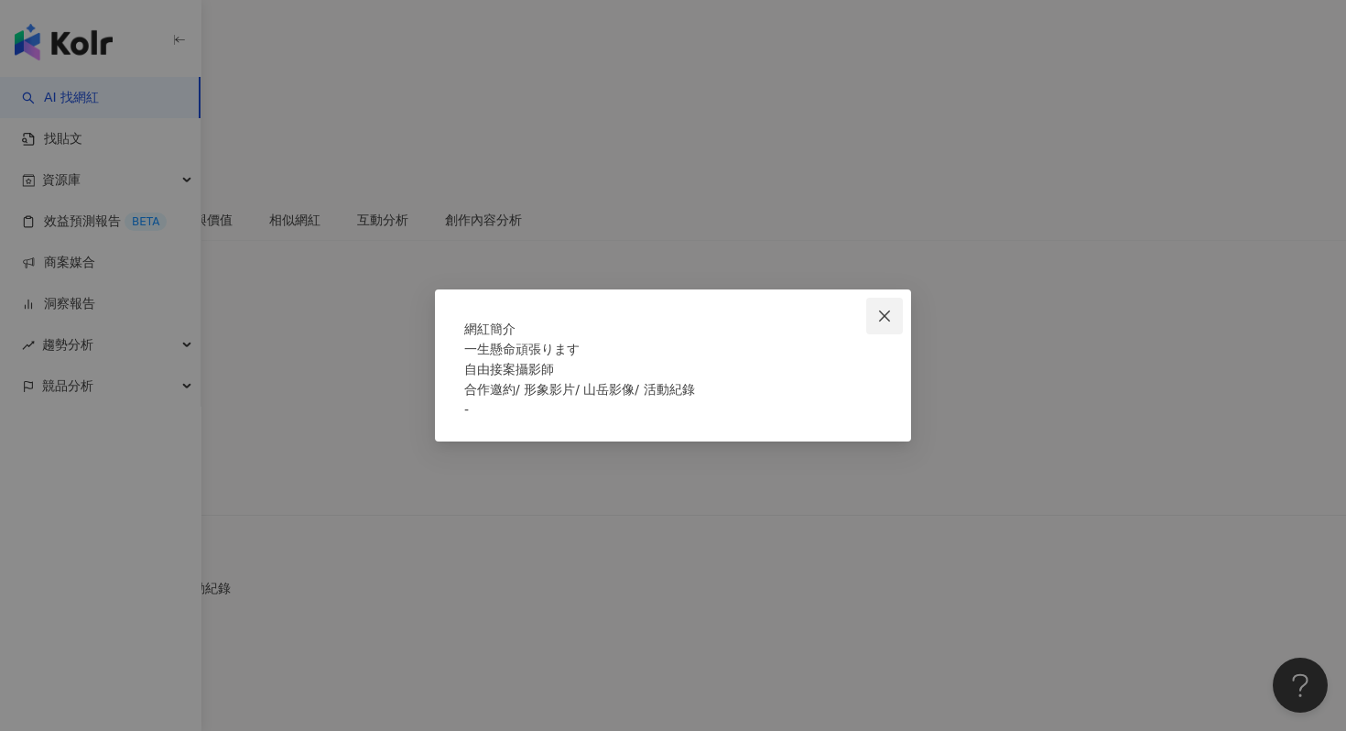
click at [893, 309] on span "Close" at bounding box center [884, 316] width 37 height 15
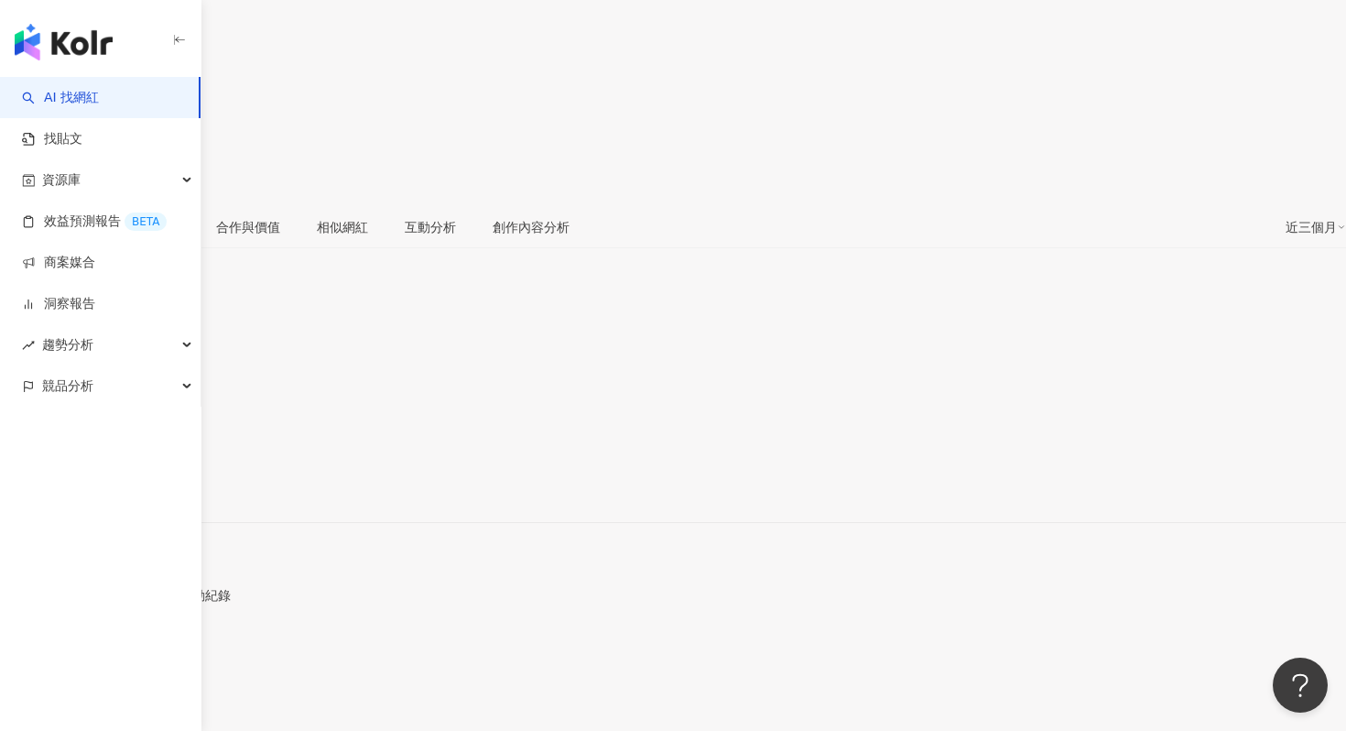
scroll to position [0, 0]
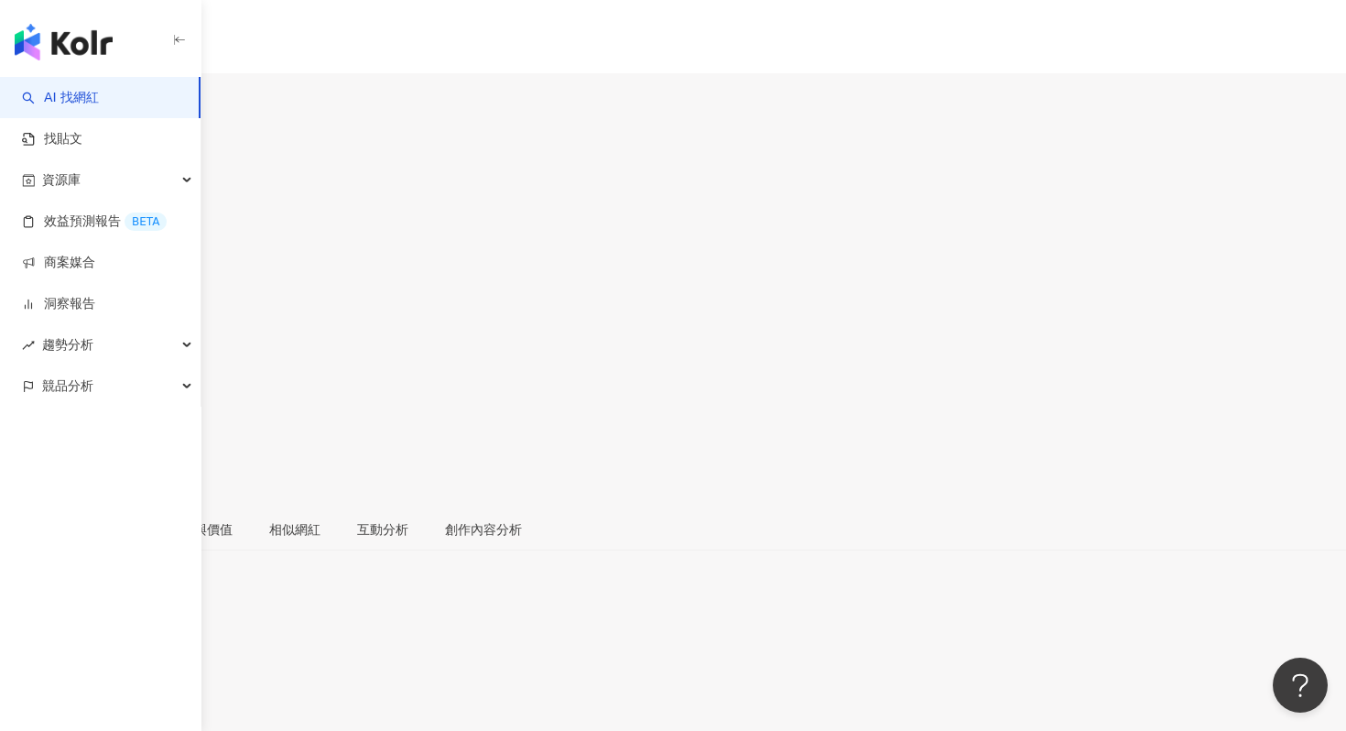
drag, startPoint x: 699, startPoint y: 374, endPoint x: 749, endPoint y: 400, distance: 56.9
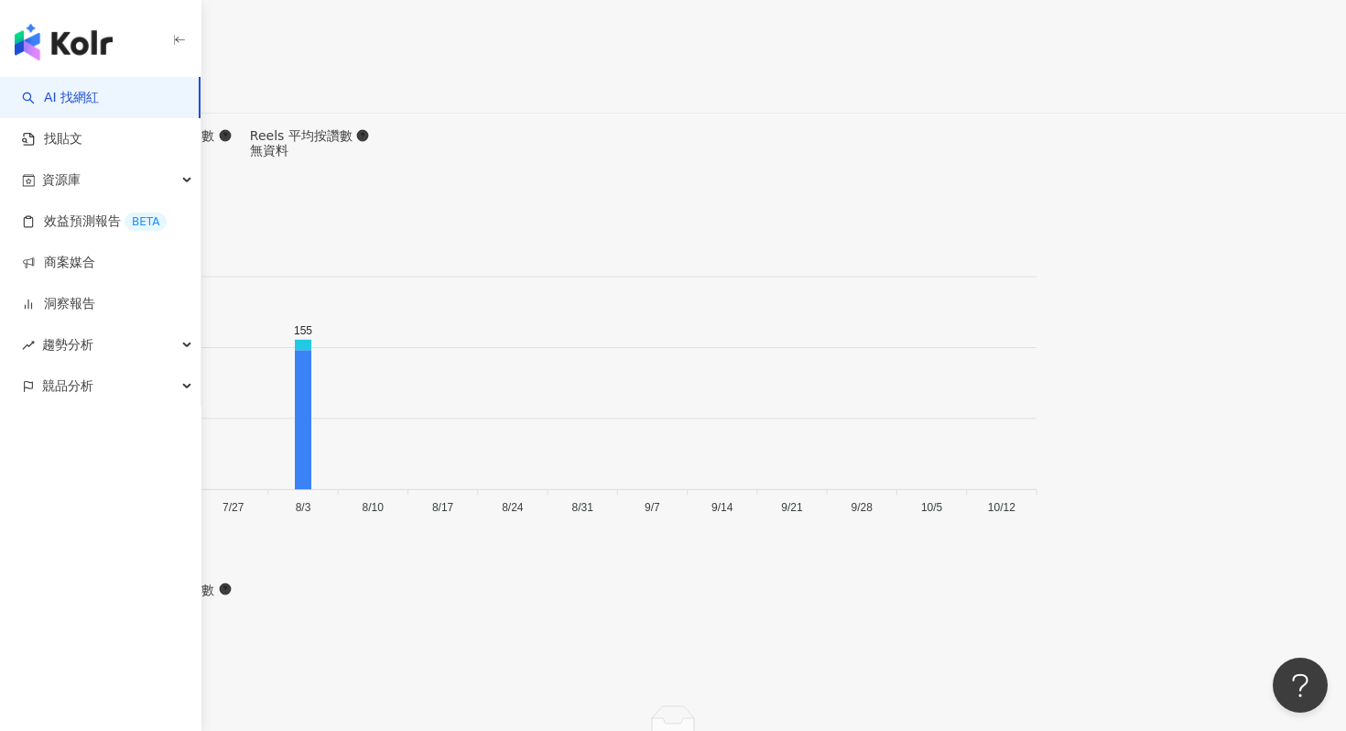
scroll to position [5568, 0]
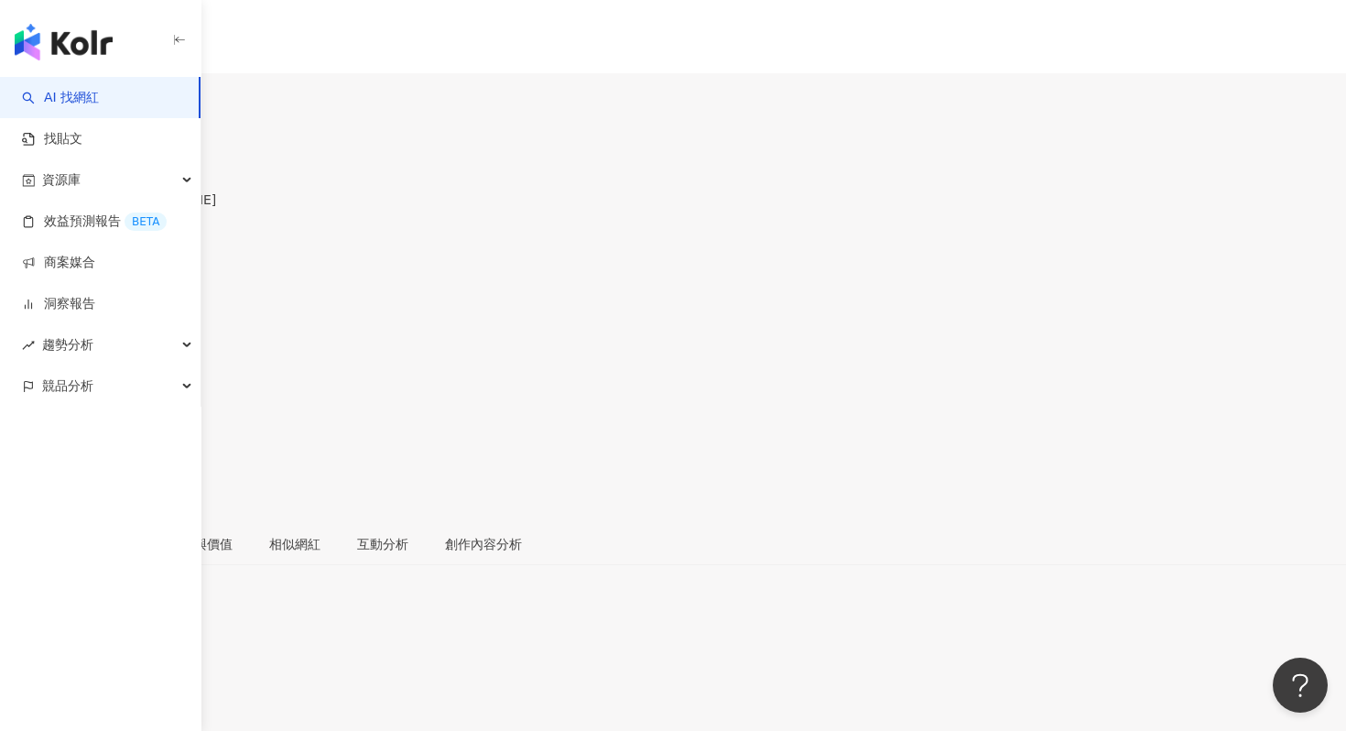
click at [143, 100] on input "search" at bounding box center [71, 114] width 143 height 29
type input "*"
type input "***"
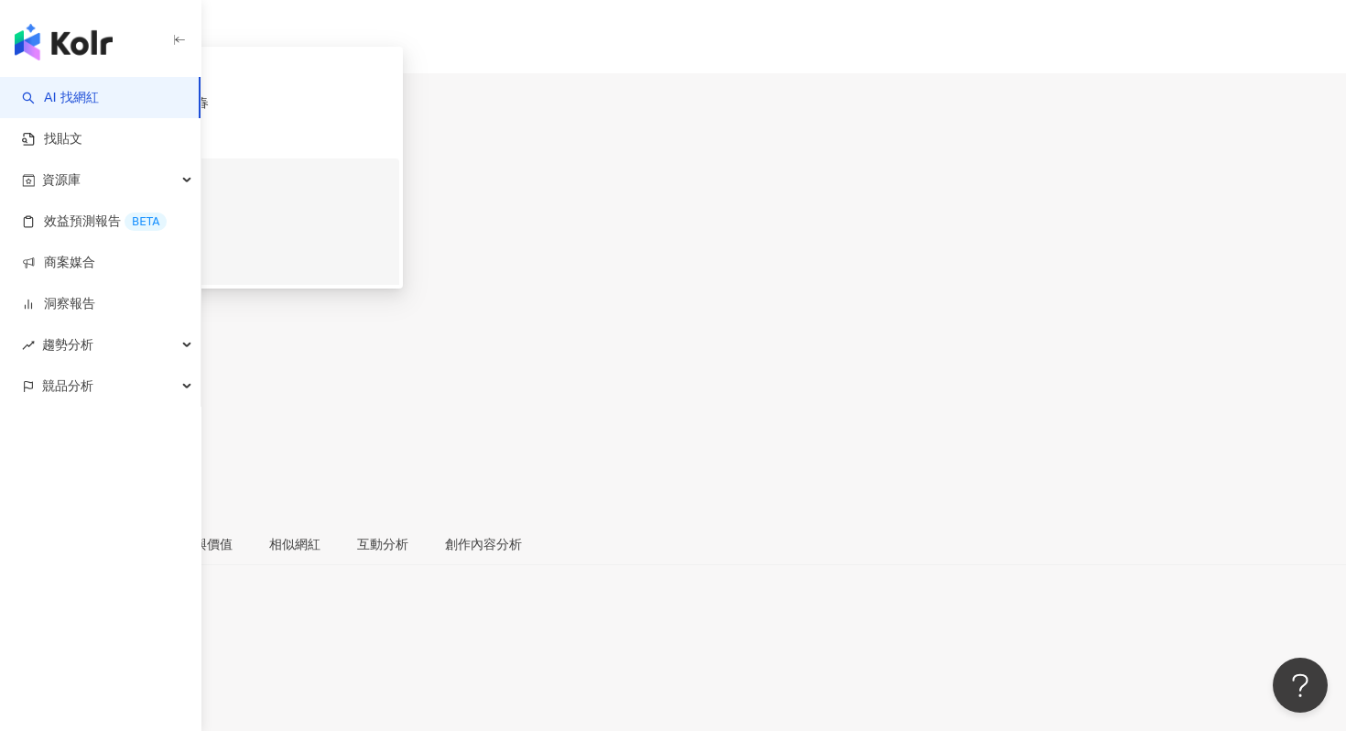
click at [388, 201] on span "[PERSON_NAME]" at bounding box center [219, 220] width 337 height 38
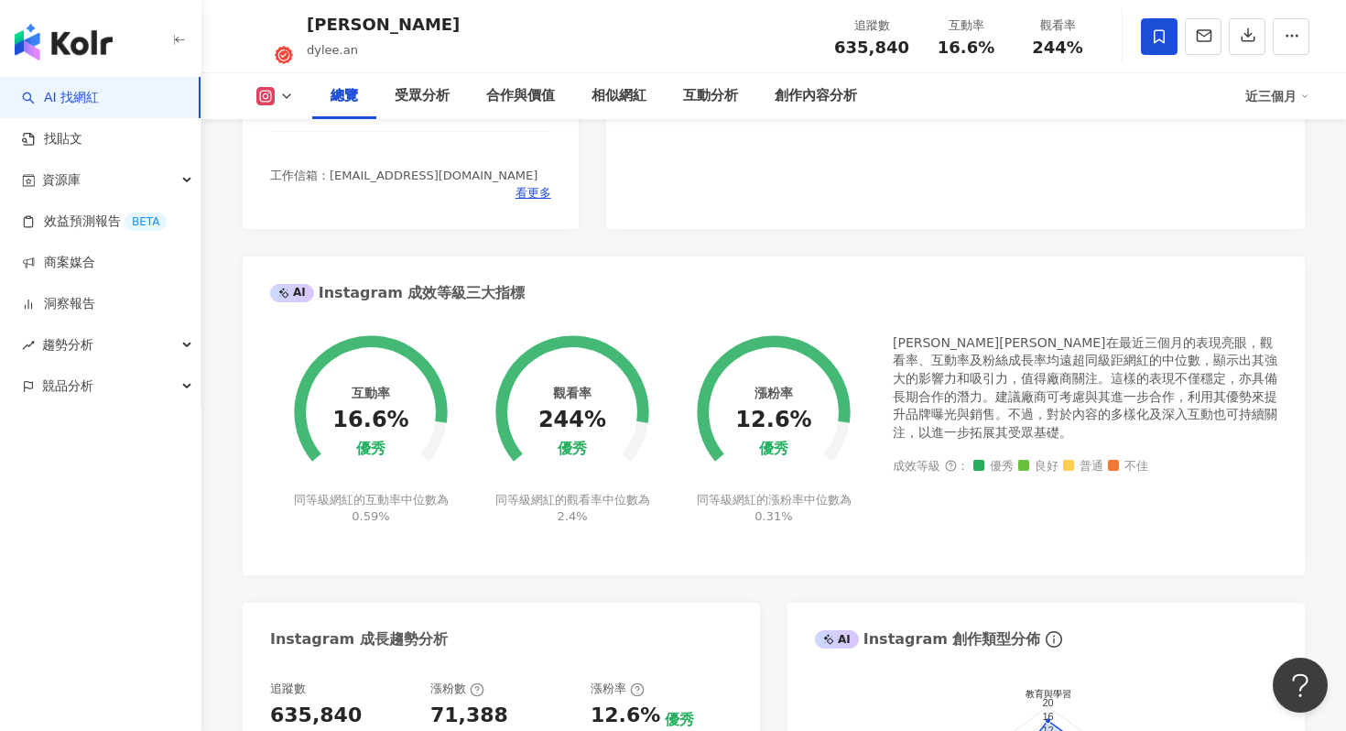
scroll to position [886, 0]
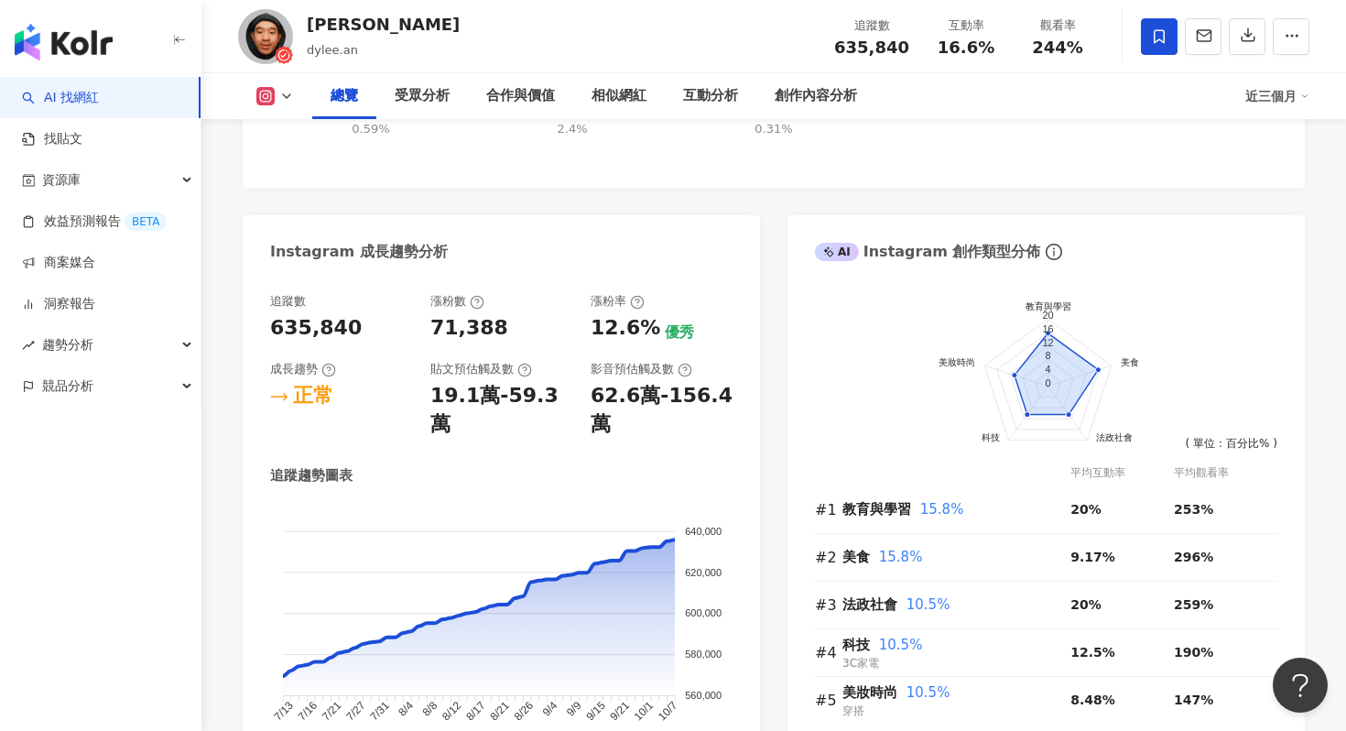
click at [99, 107] on link "AI 找網紅" at bounding box center [60, 98] width 77 height 18
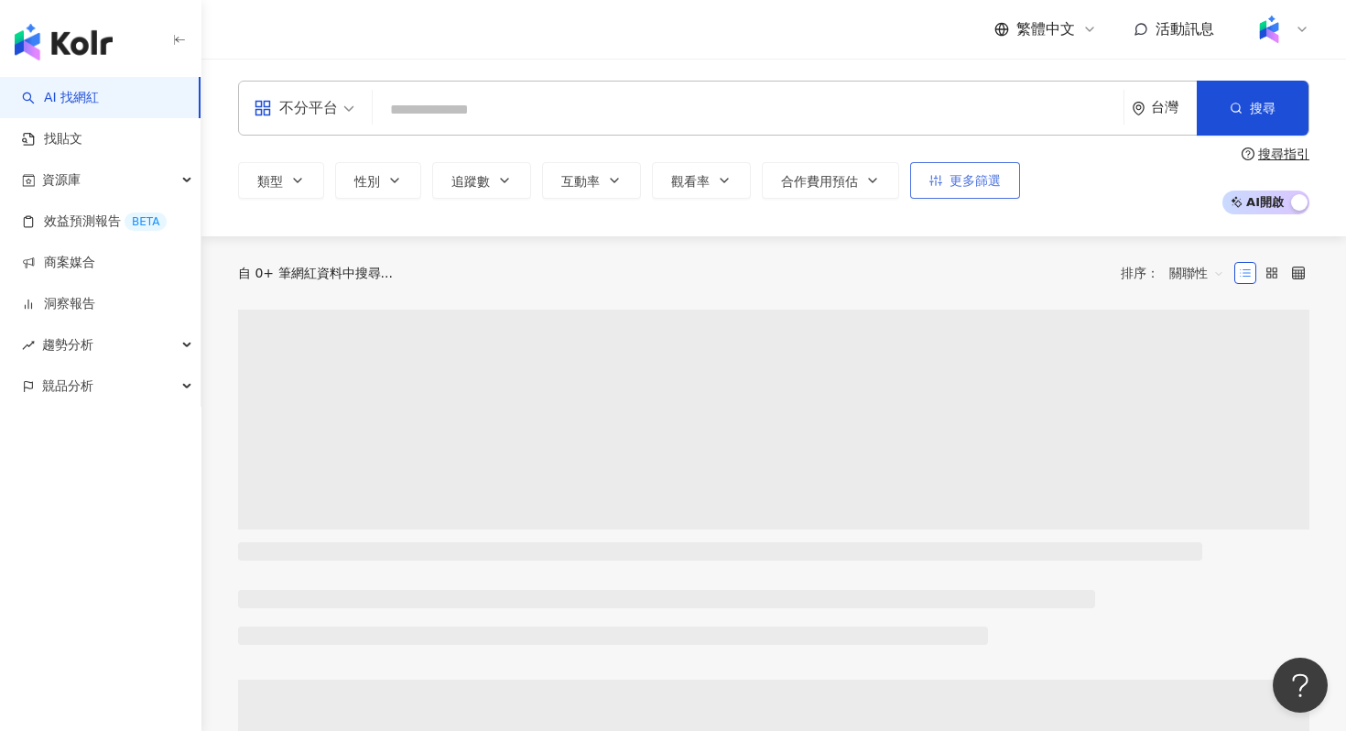
click at [963, 180] on div "類型 性別 追蹤數 互動率 觀看率 合作費用預估 更多篩選" at bounding box center [629, 180] width 782 height 37
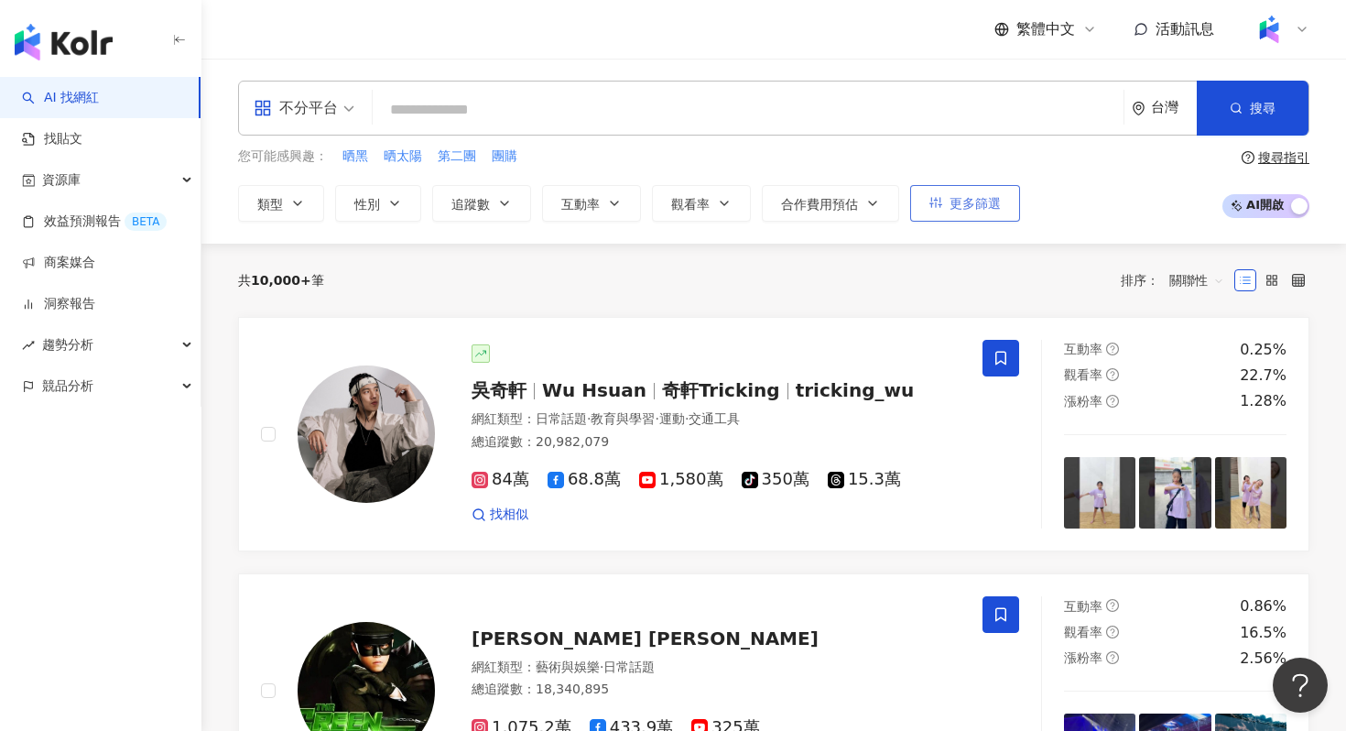
click at [958, 205] on span "更多篩選" at bounding box center [975, 203] width 51 height 15
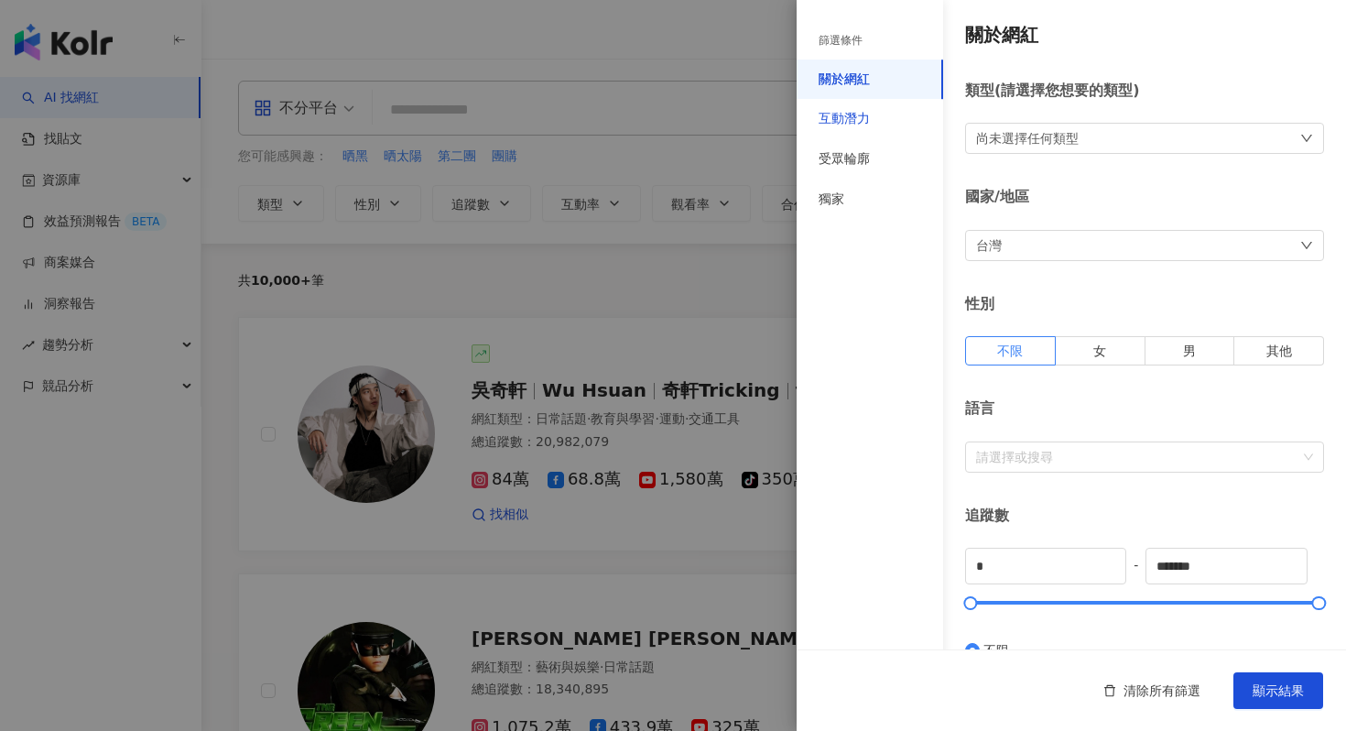
click at [836, 121] on div "互動潛力" at bounding box center [844, 119] width 51 height 18
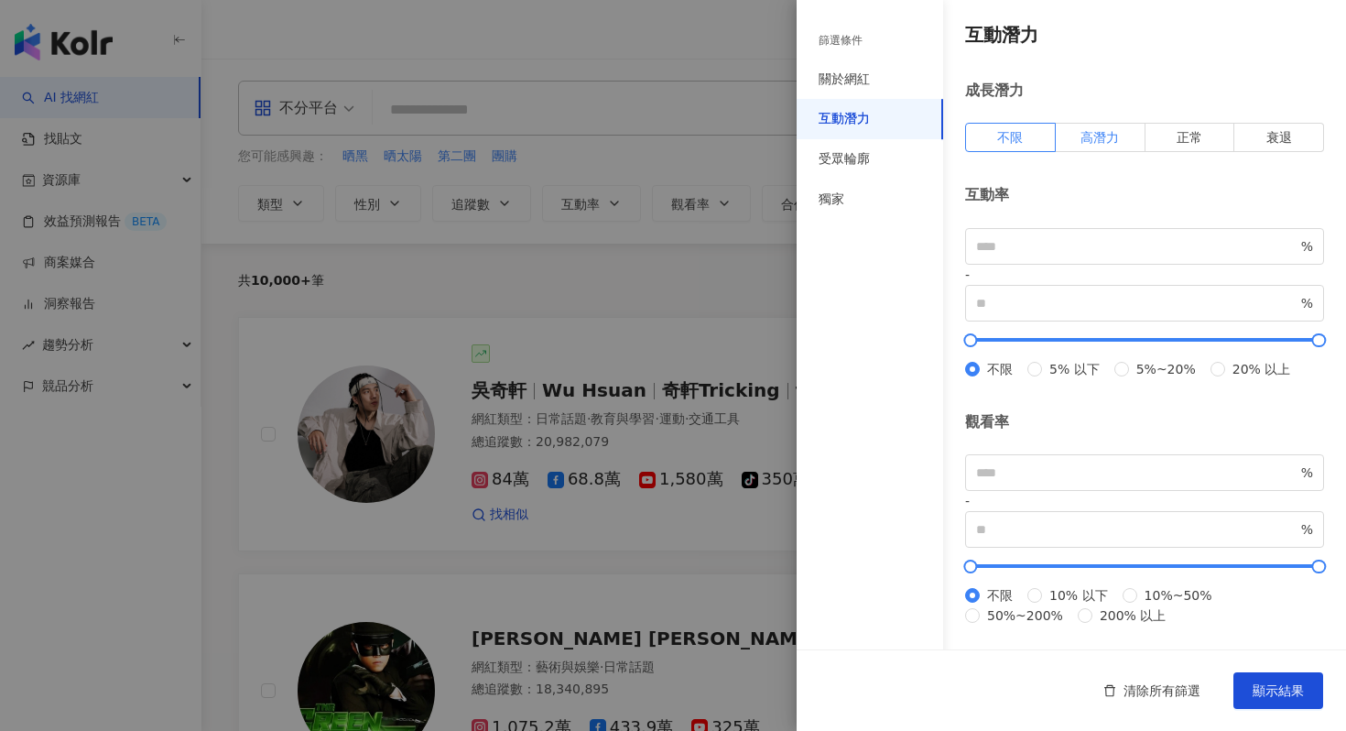
click at [1110, 142] on span "高潛力" at bounding box center [1100, 137] width 38 height 15
click at [1268, 692] on span "顯示結果" at bounding box center [1278, 690] width 51 height 15
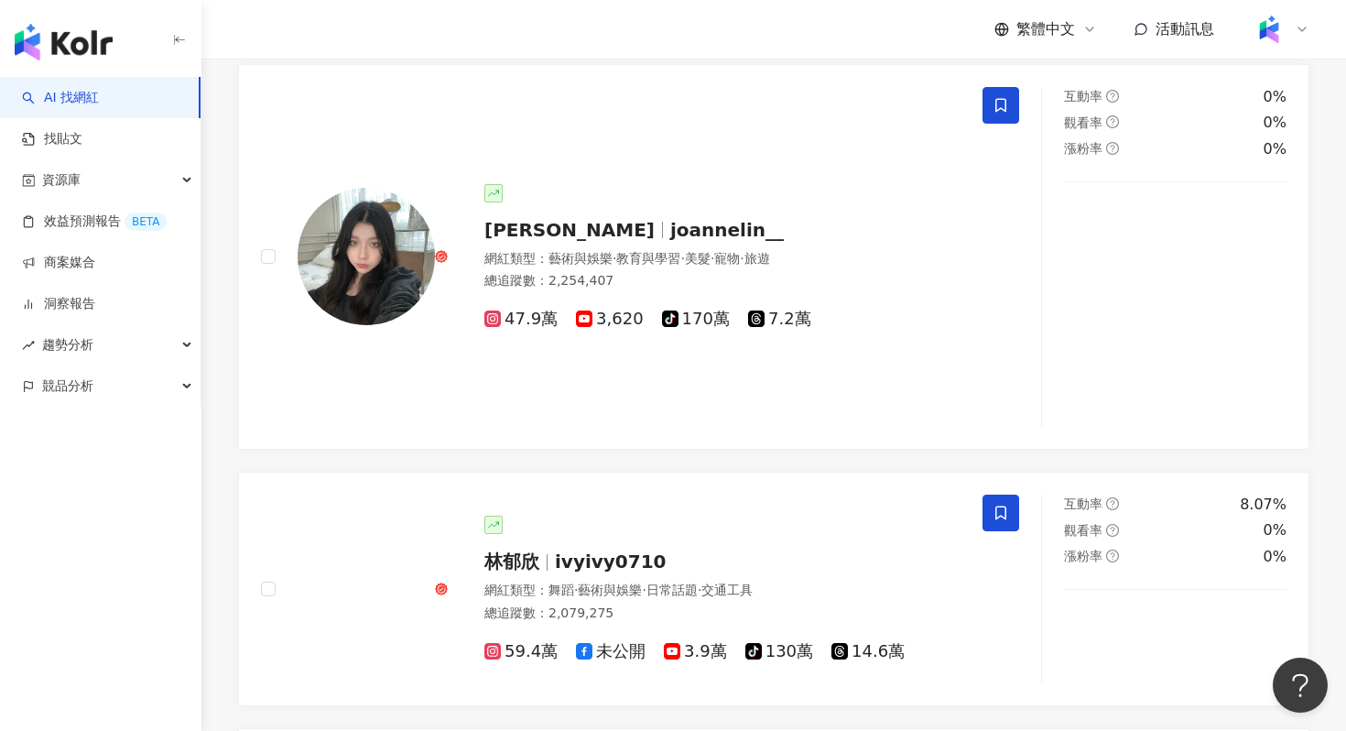
scroll to position [1125, 0]
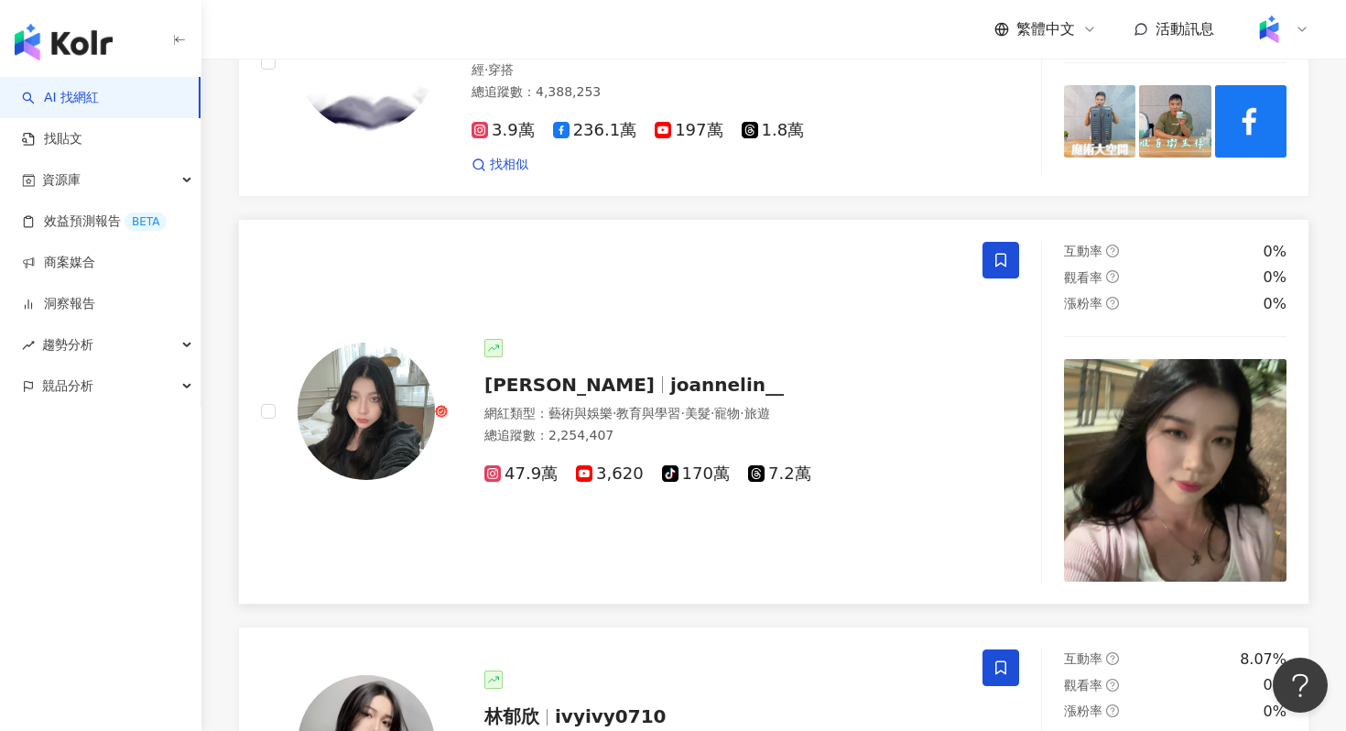
click at [392, 466] on img at bounding box center [366, 411] width 137 height 137
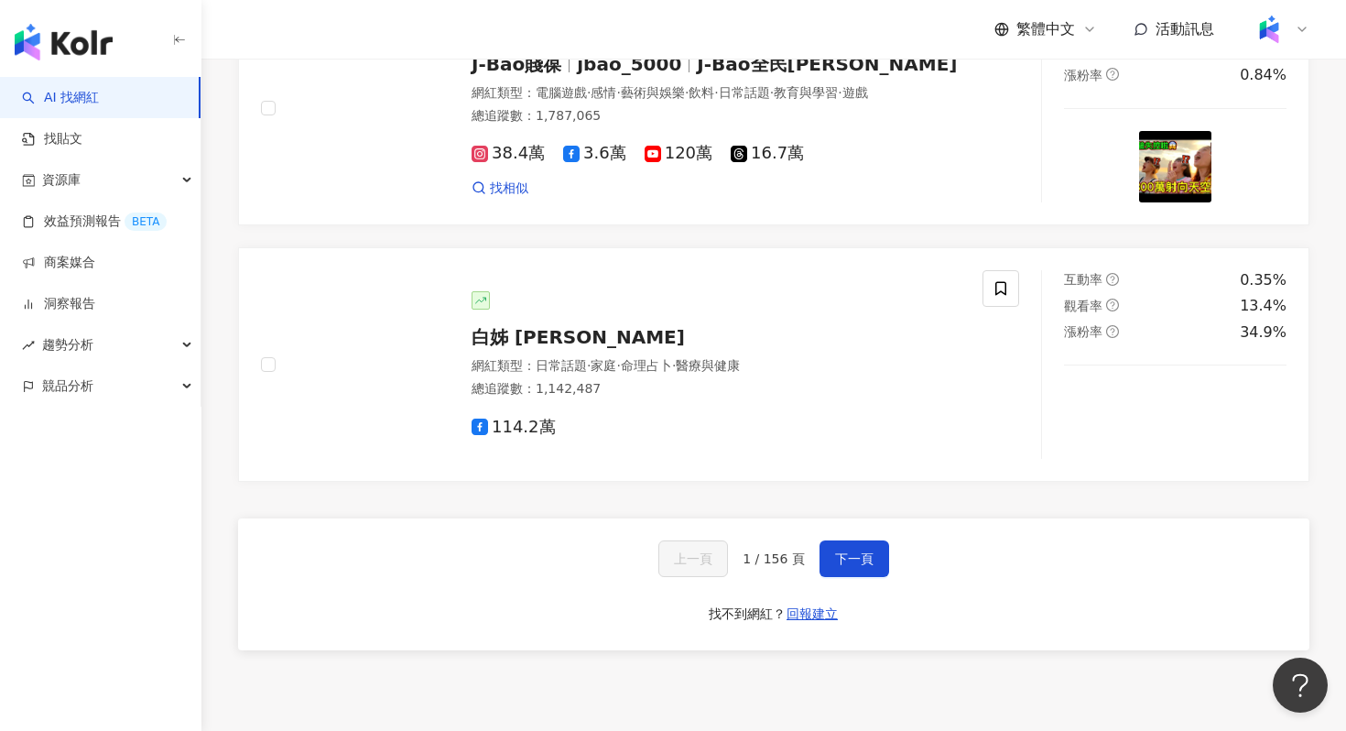
scroll to position [3065, 0]
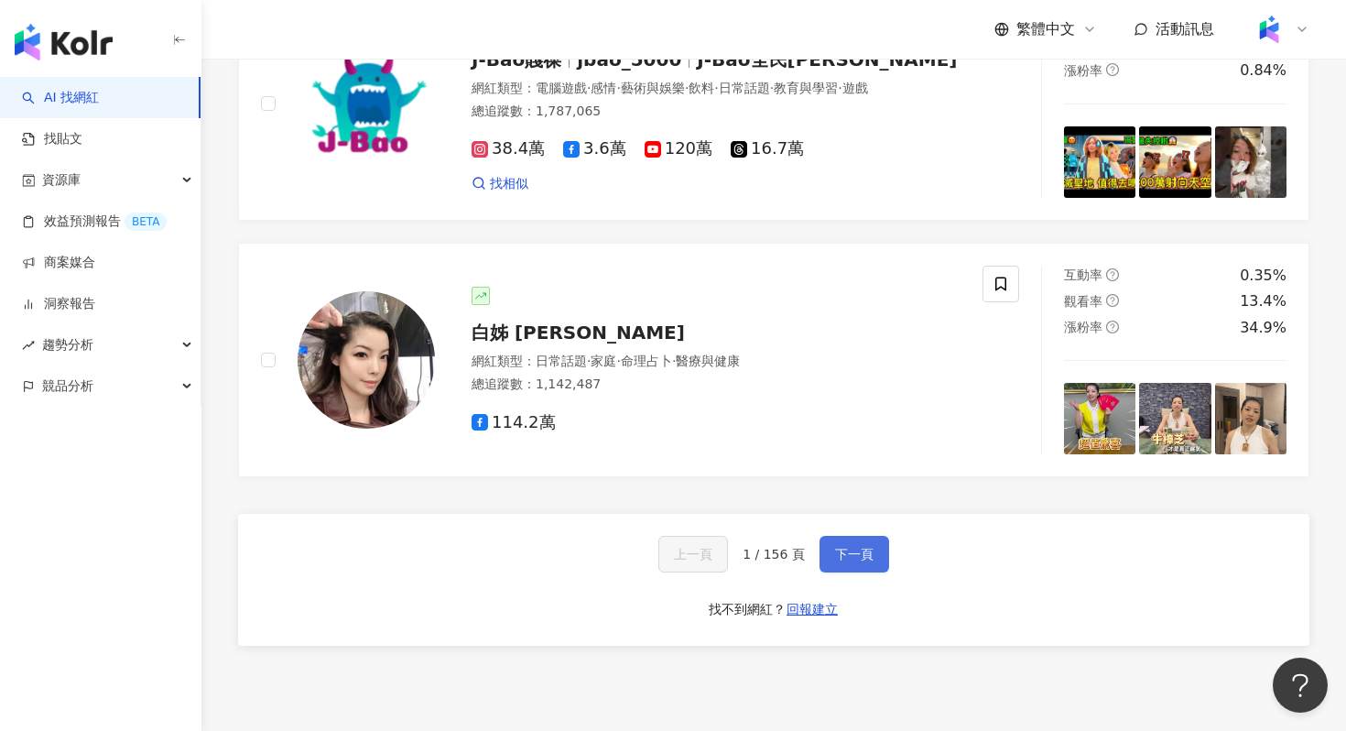
click at [839, 561] on span "下一頁" at bounding box center [854, 554] width 38 height 15
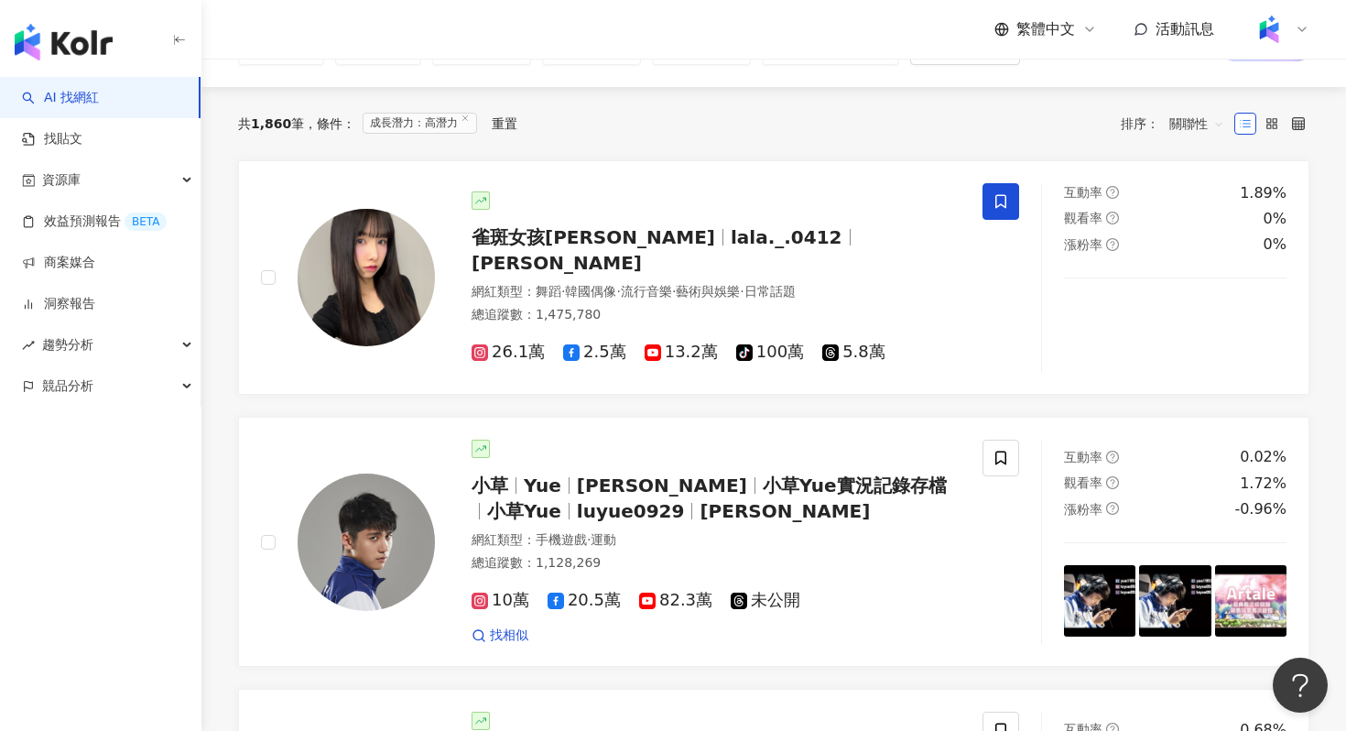
scroll to position [0, 0]
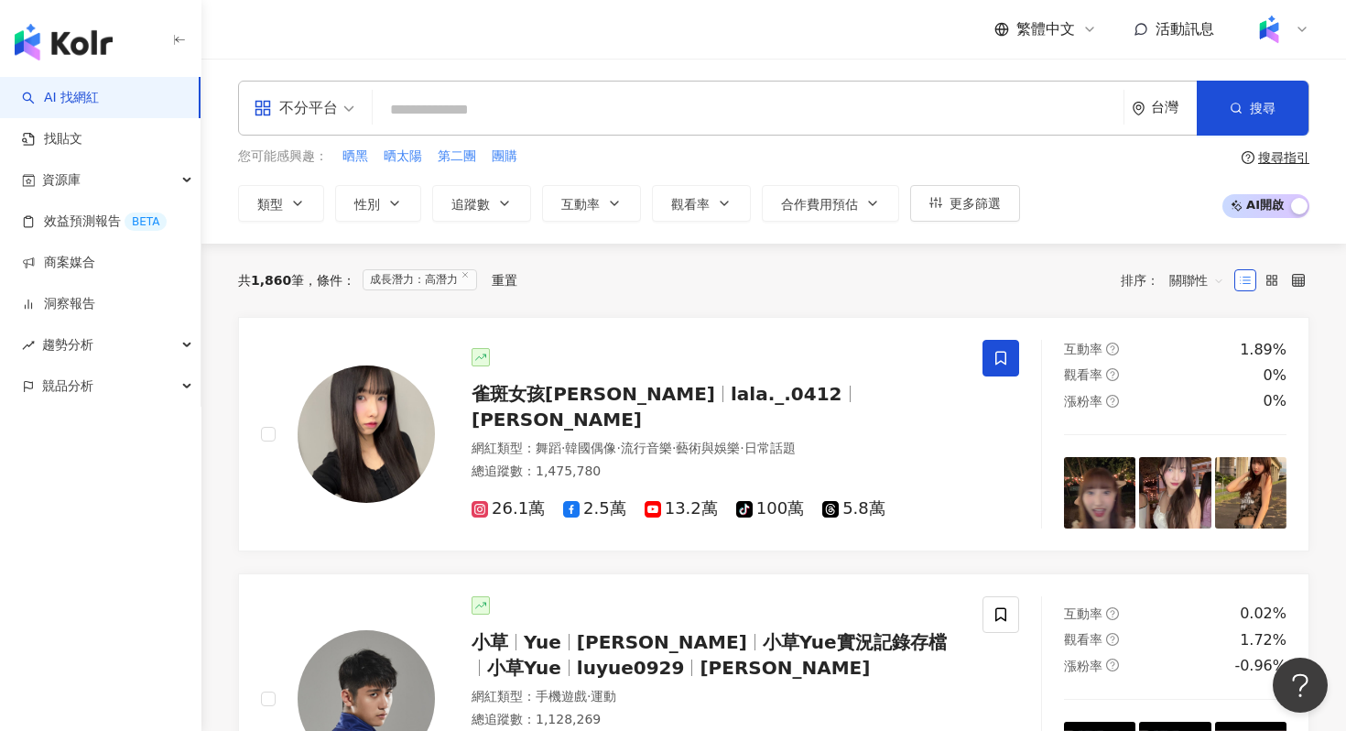
click at [99, 103] on link "AI 找網紅" at bounding box center [60, 98] width 77 height 18
